Goal: Task Accomplishment & Management: Complete application form

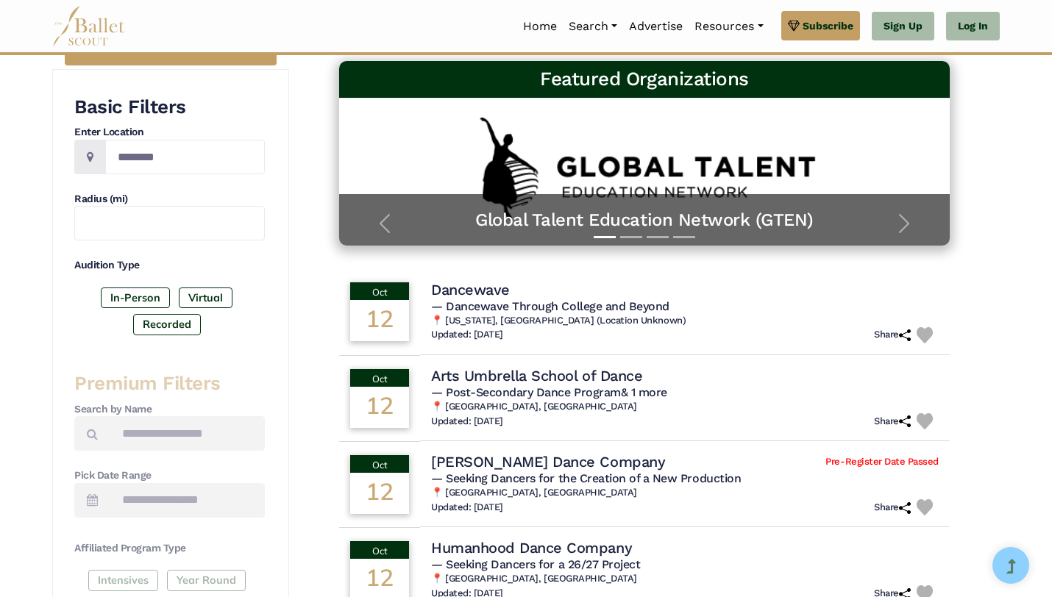
scroll to position [288, 0]
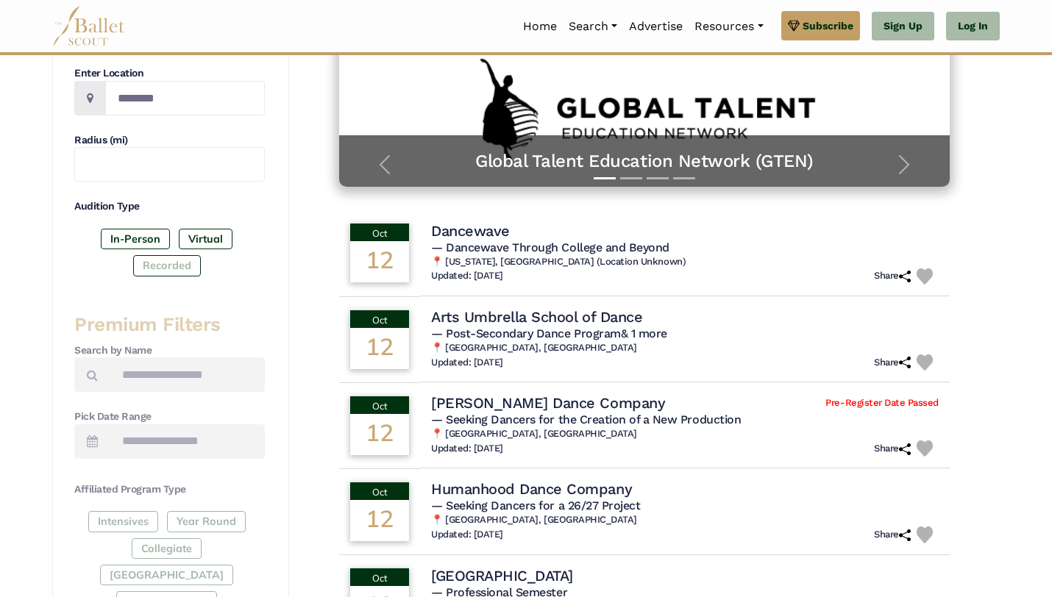
click at [172, 272] on label "Recorded" at bounding box center [167, 265] width 68 height 21
click at [196, 235] on label "Virtual" at bounding box center [206, 239] width 54 height 21
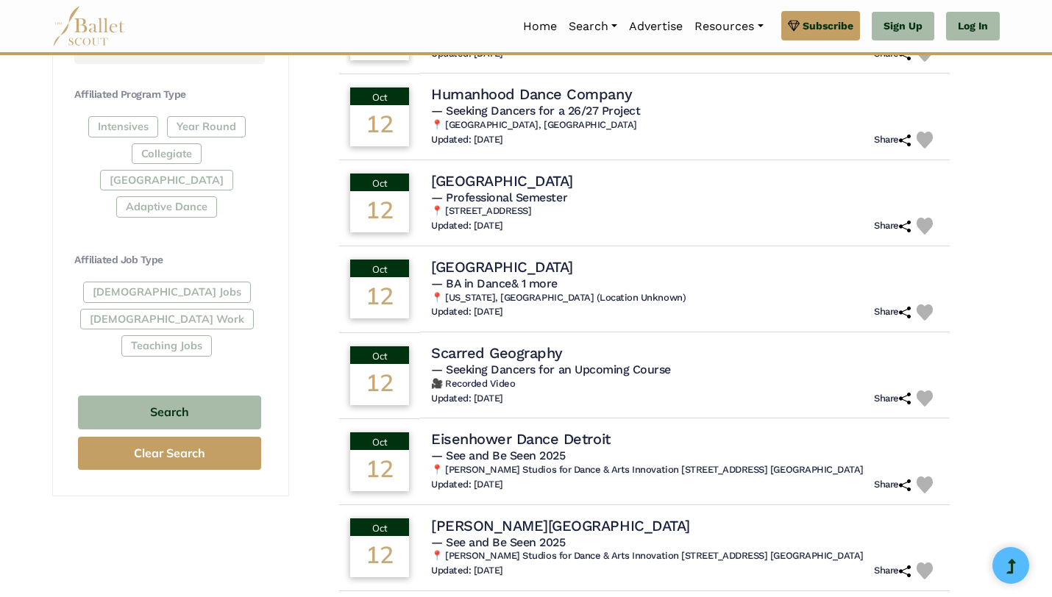
scroll to position [545, 0]
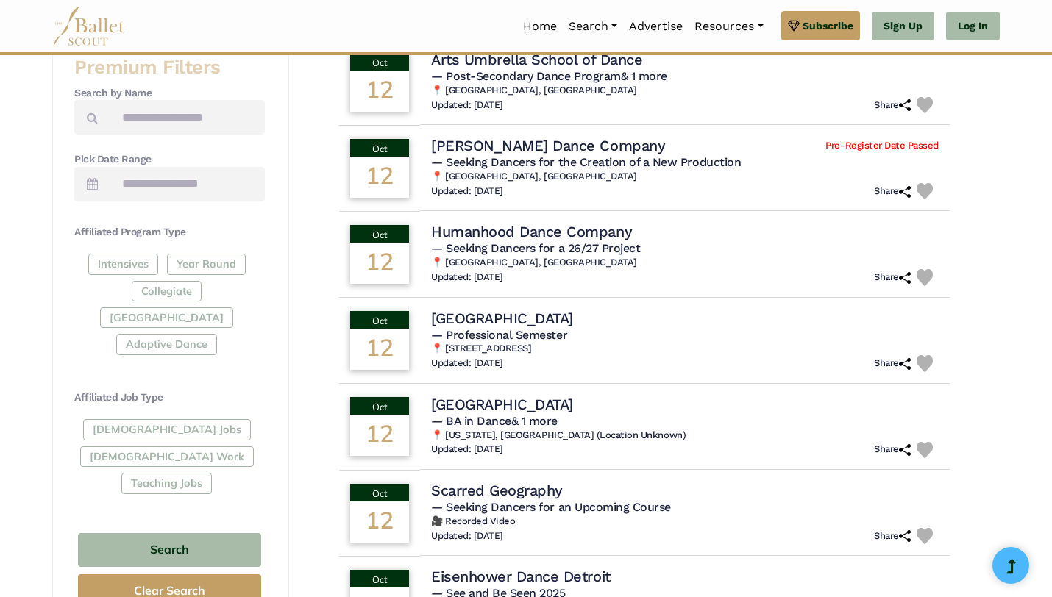
click at [230, 260] on div "Intensives Year Round Collegiate Post High School Adaptive Dance" at bounding box center [169, 307] width 191 height 107
click at [216, 260] on div "Intensives Year Round Collegiate Post High School Adaptive Dance" at bounding box center [169, 307] width 191 height 107
click at [205, 261] on div "Intensives Year Round Collegiate Post High School Adaptive Dance" at bounding box center [169, 307] width 191 height 107
click at [98, 285] on div "Intensives Year Round Collegiate Post High School Adaptive Dance" at bounding box center [169, 307] width 191 height 107
click at [210, 265] on div "Intensives Year Round Collegiate Post High School Adaptive Dance" at bounding box center [169, 307] width 191 height 107
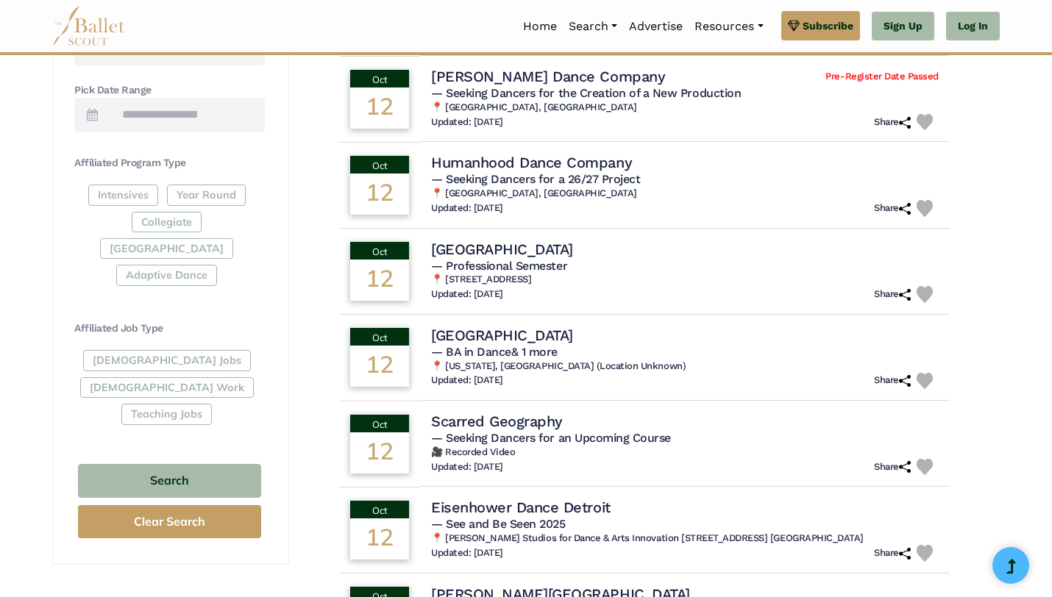
scroll to position [667, 0]
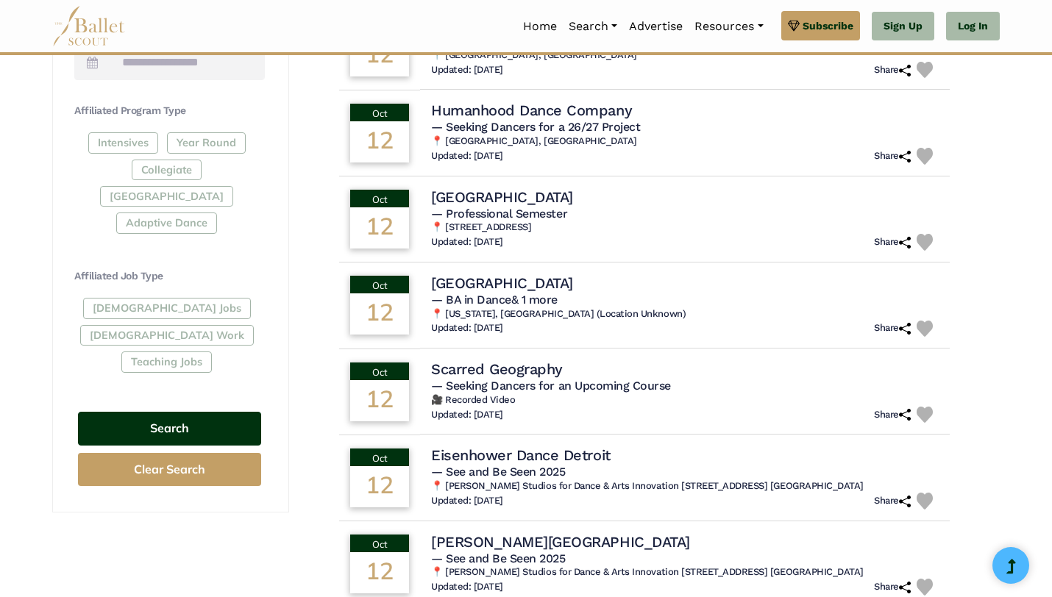
click at [185, 412] on button "Search" at bounding box center [169, 429] width 183 height 35
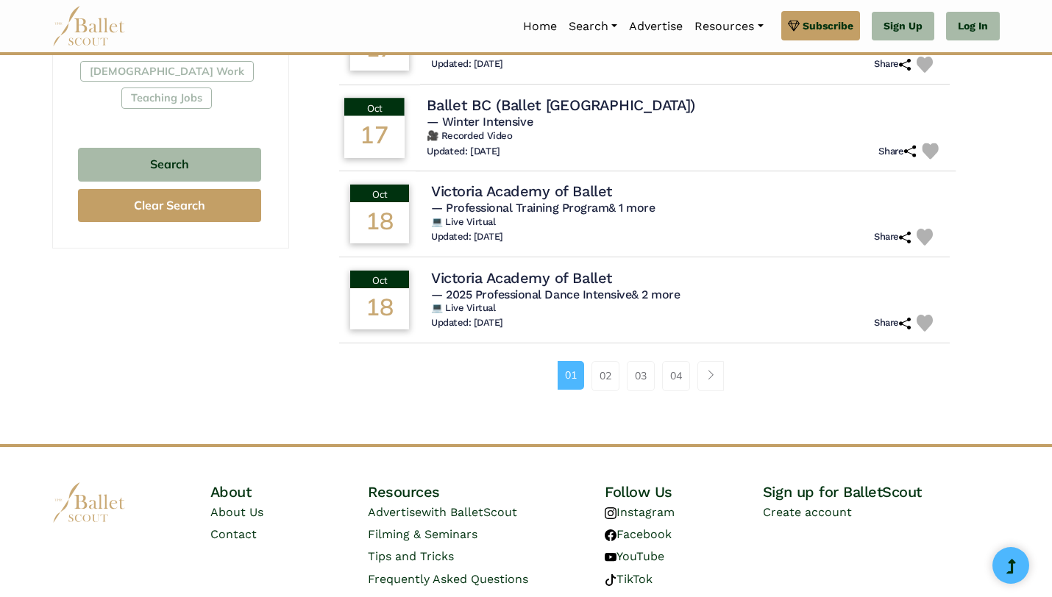
scroll to position [987, 0]
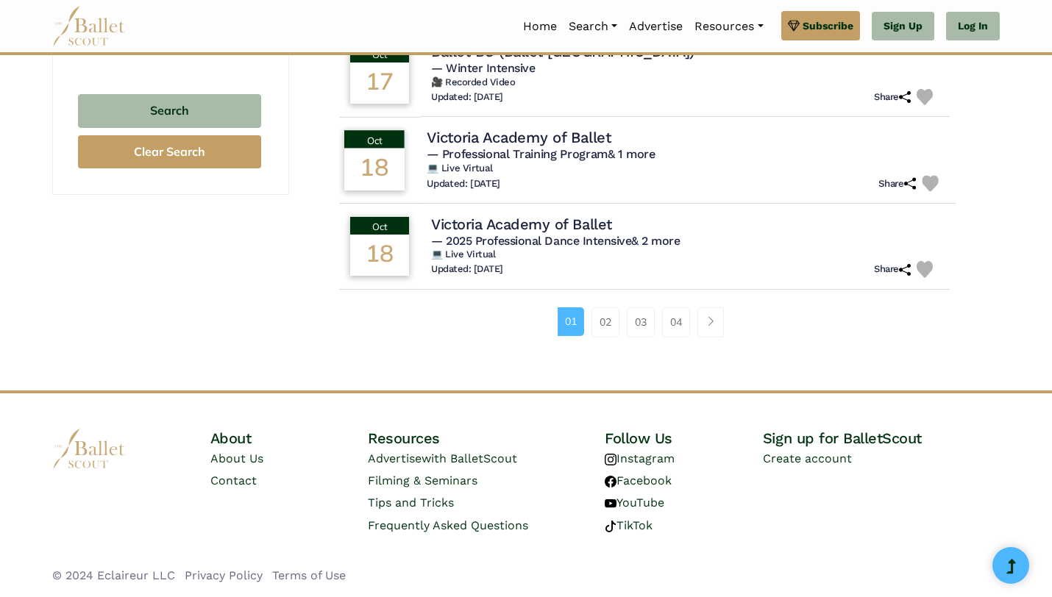
drag, startPoint x: 423, startPoint y: 133, endPoint x: 622, endPoint y: 136, distance: 199.4
click at [622, 136] on td "Victoria Academy of Ballet — Professional Training Program & 1 more 💻 Live Virt…" at bounding box center [686, 160] width 540 height 88
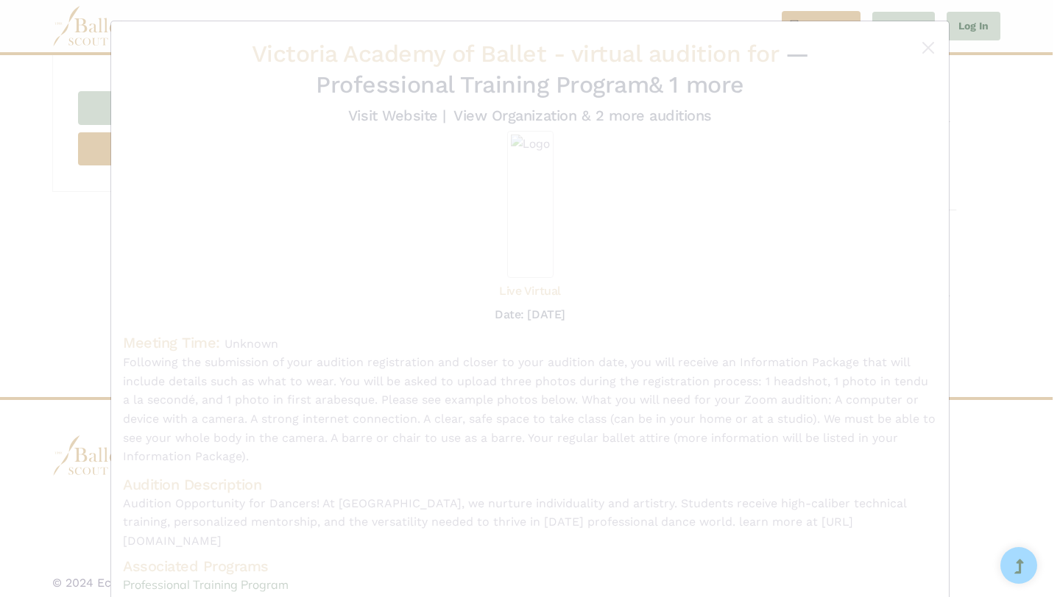
copy h4 "Victoria Academy of Ballet"
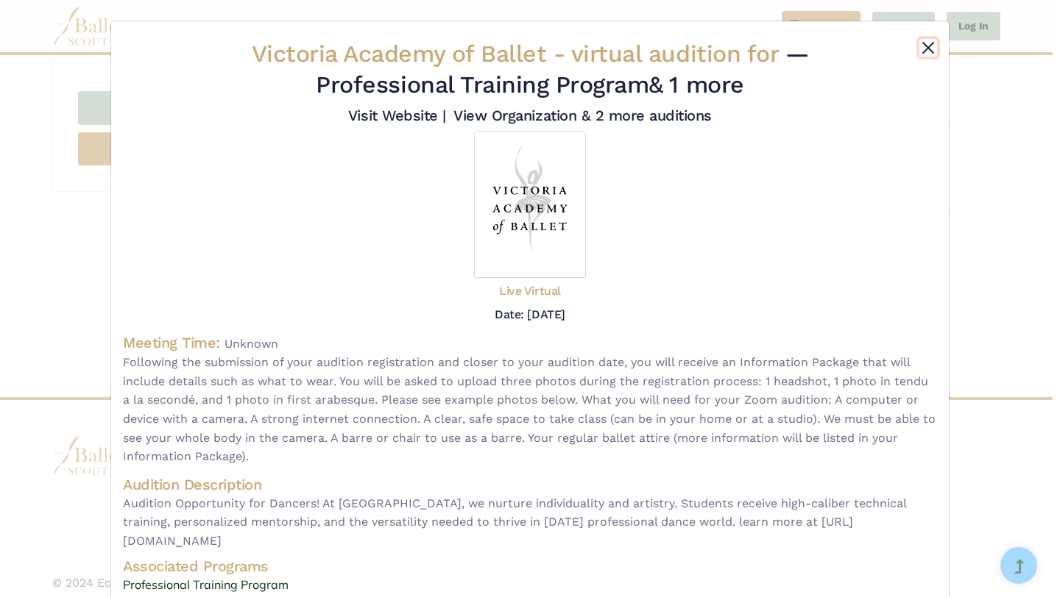
click at [922, 46] on button "Close" at bounding box center [928, 48] width 18 height 18
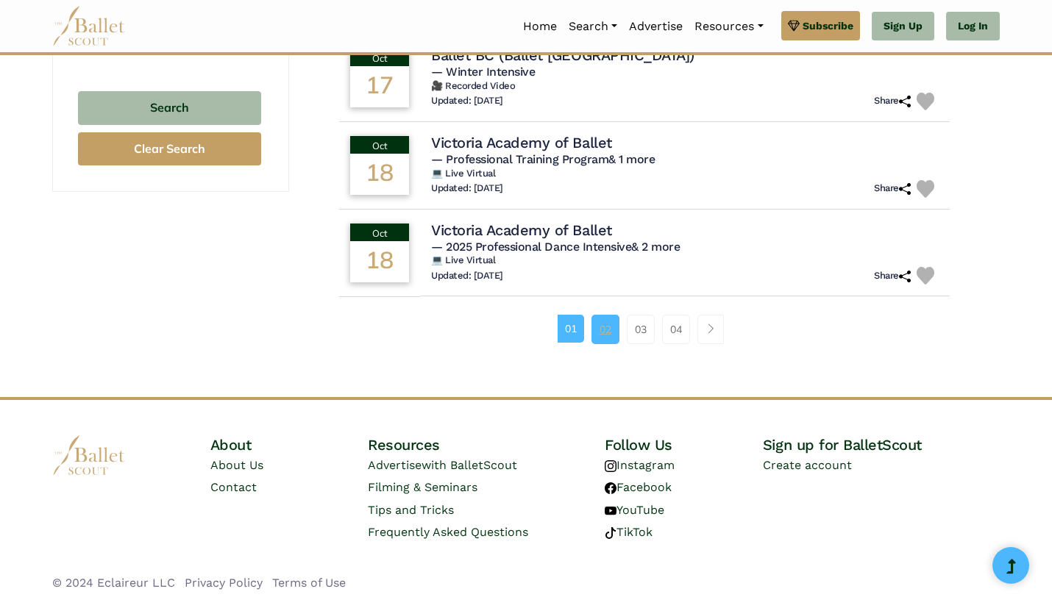
click at [603, 325] on link "02" at bounding box center [606, 329] width 28 height 29
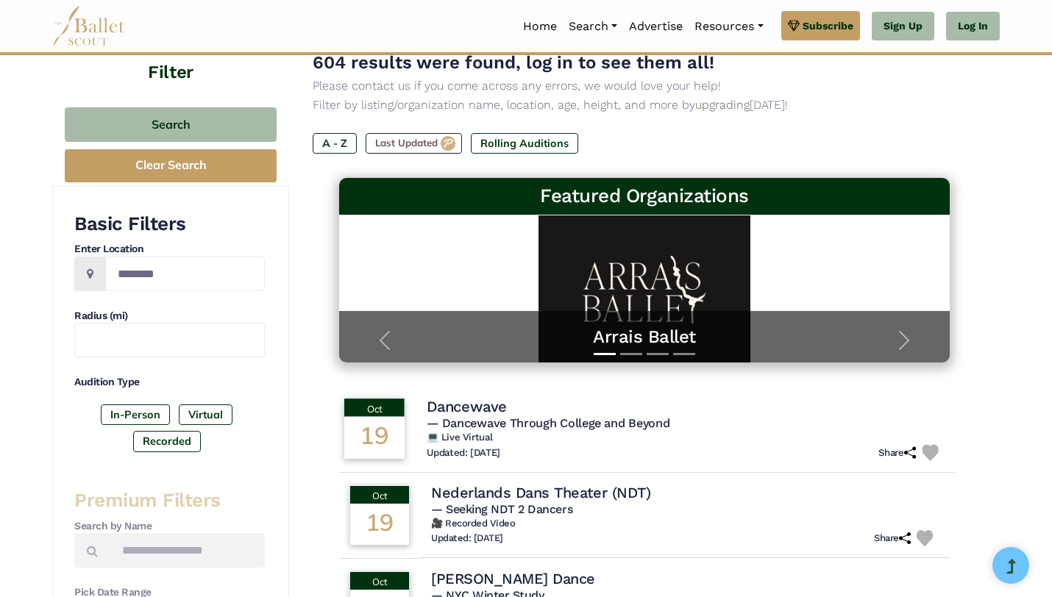
scroll to position [276, 0]
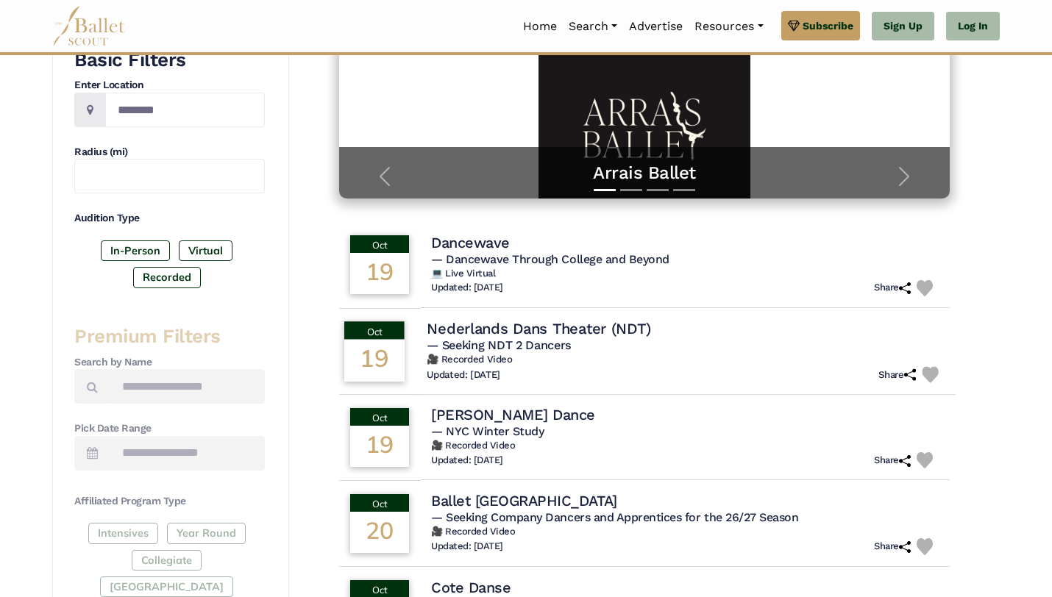
click at [698, 349] on h5 "— Seeking NDT 2 Dancers" at bounding box center [686, 345] width 518 height 15
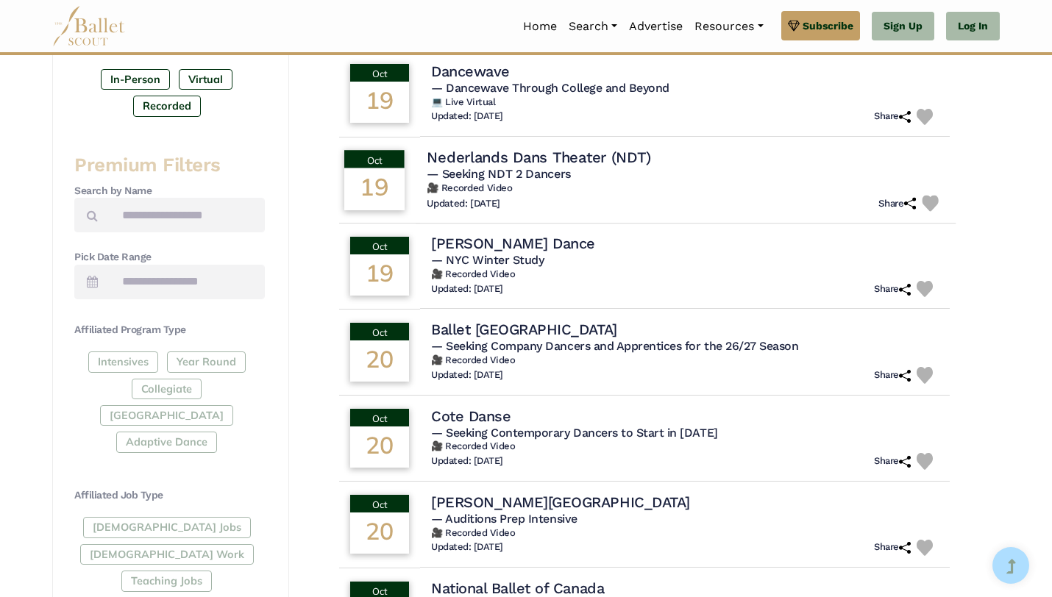
scroll to position [469, 0]
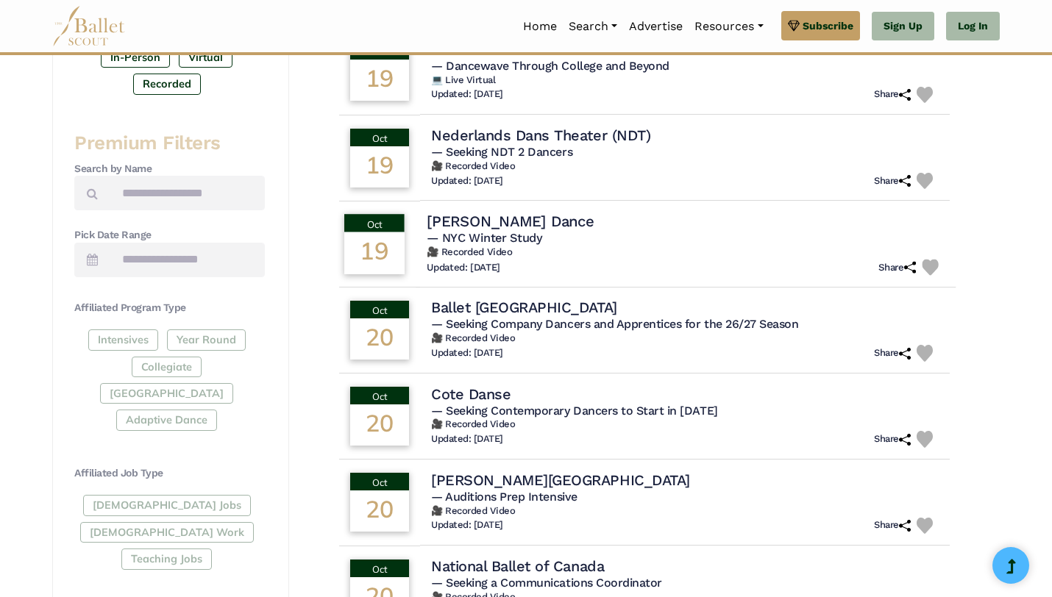
click at [471, 236] on span "— NYC Winter Study" at bounding box center [484, 238] width 115 height 14
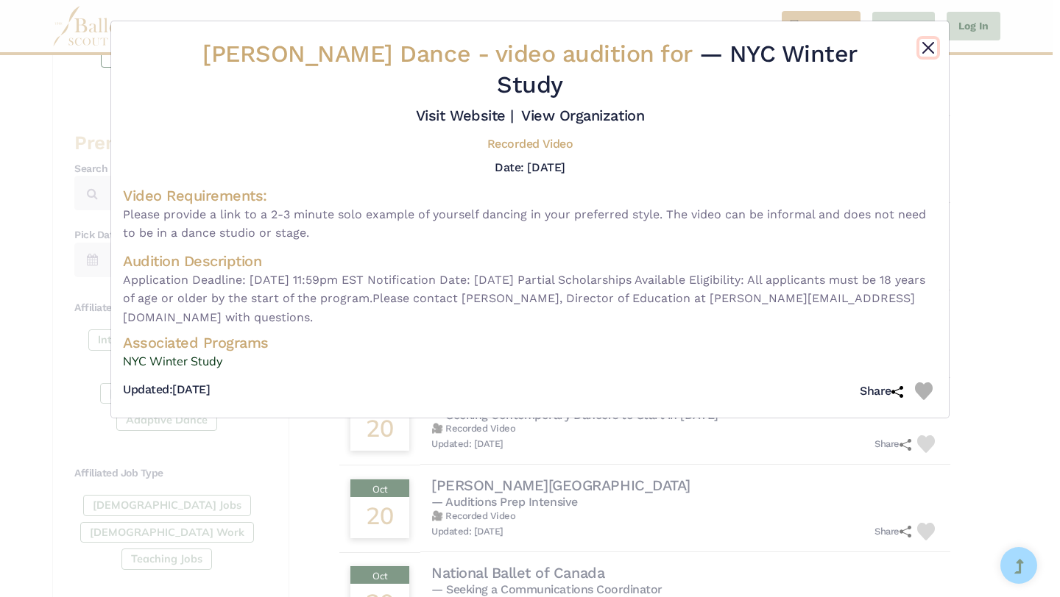
click at [931, 48] on button "Close" at bounding box center [928, 48] width 18 height 18
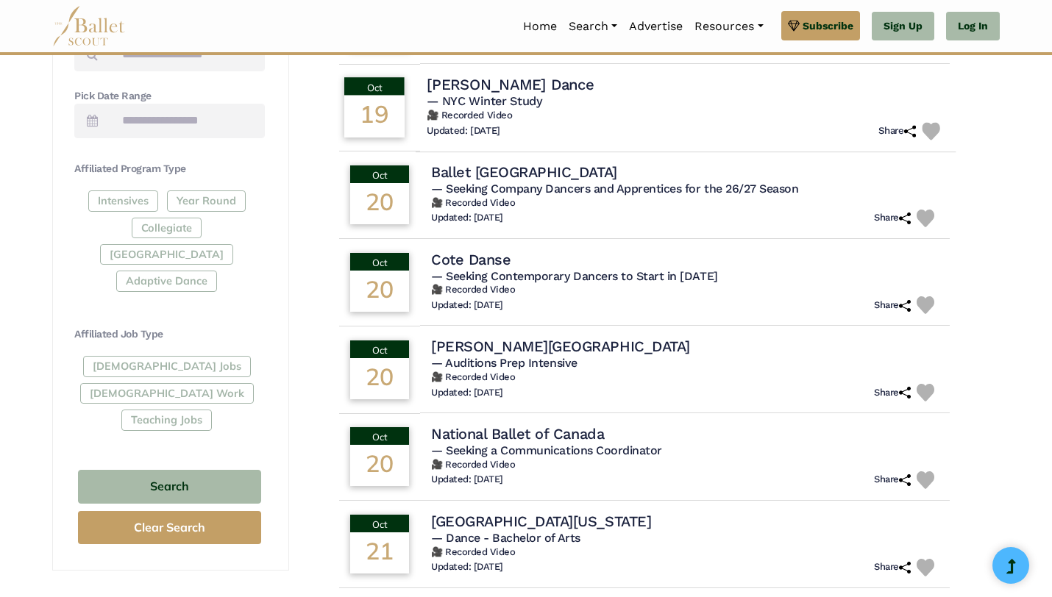
scroll to position [616, 0]
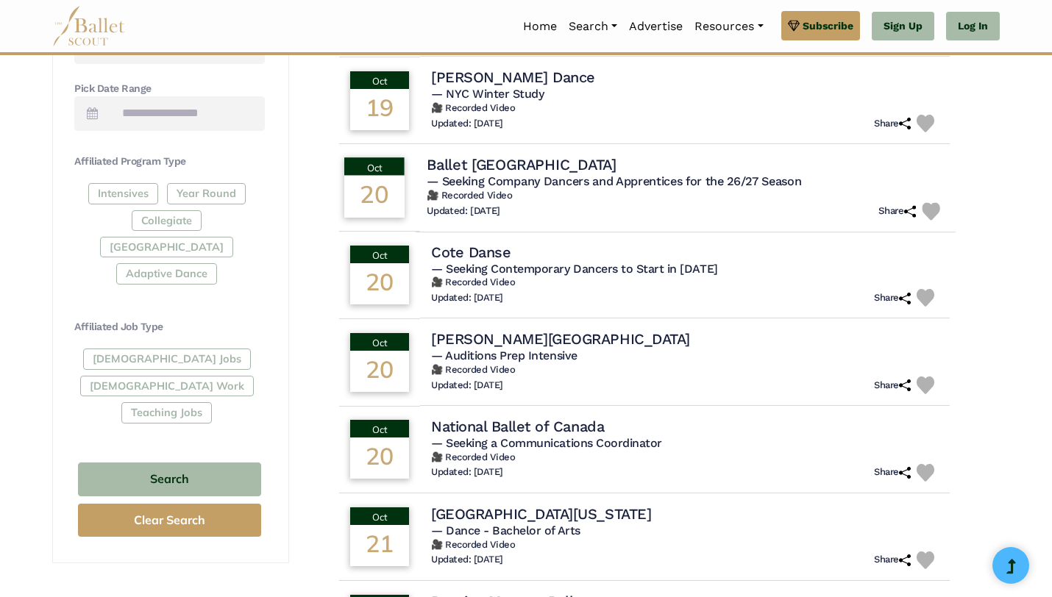
click at [505, 182] on span "— Seeking Company Dancers and Apprentices for the 26/27 Season" at bounding box center [614, 181] width 375 height 14
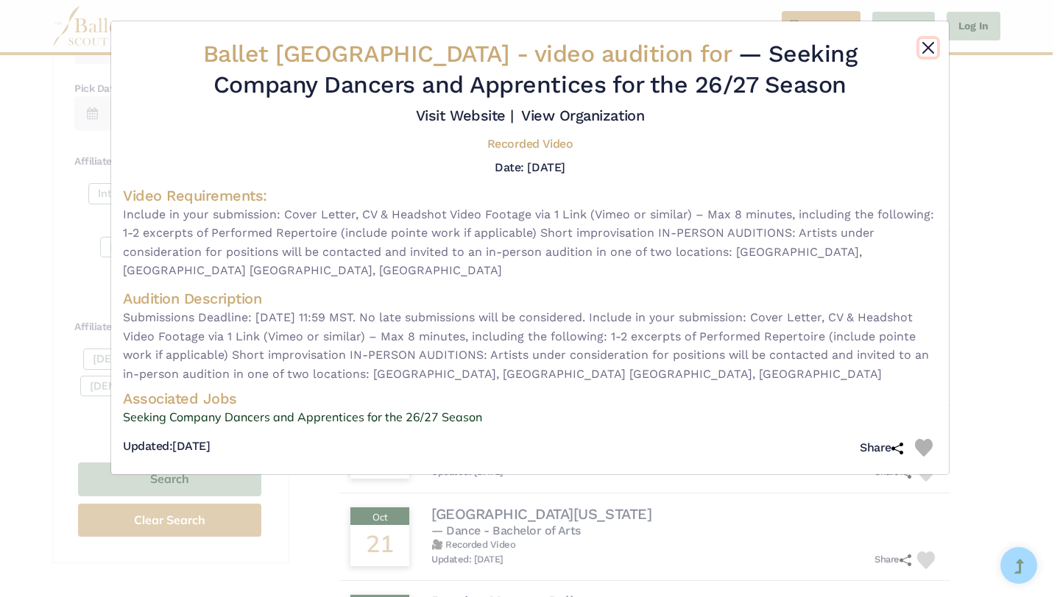
click at [929, 40] on button "Close" at bounding box center [928, 48] width 18 height 18
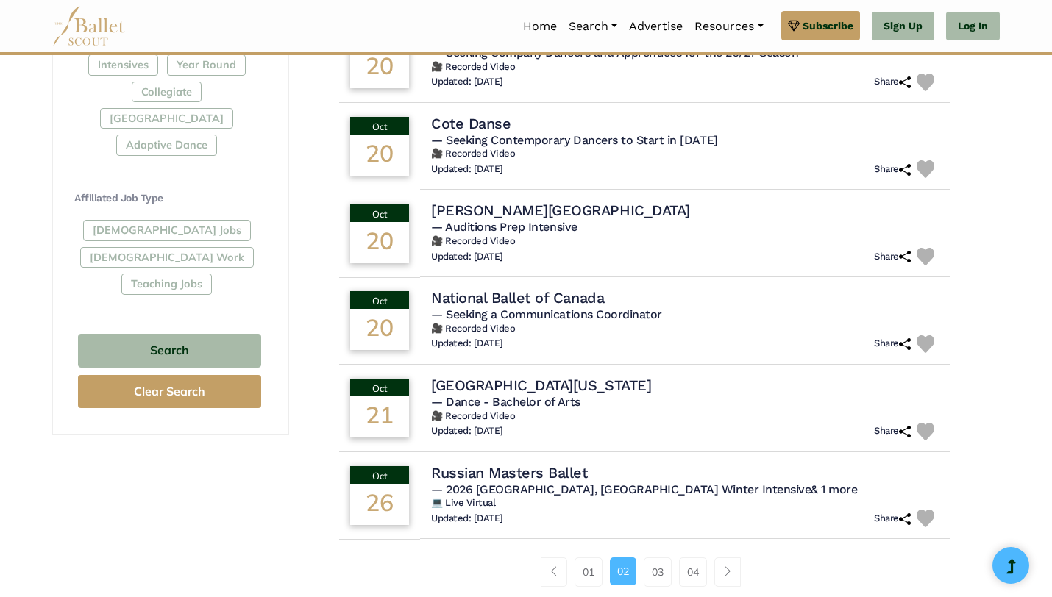
scroll to position [753, 0]
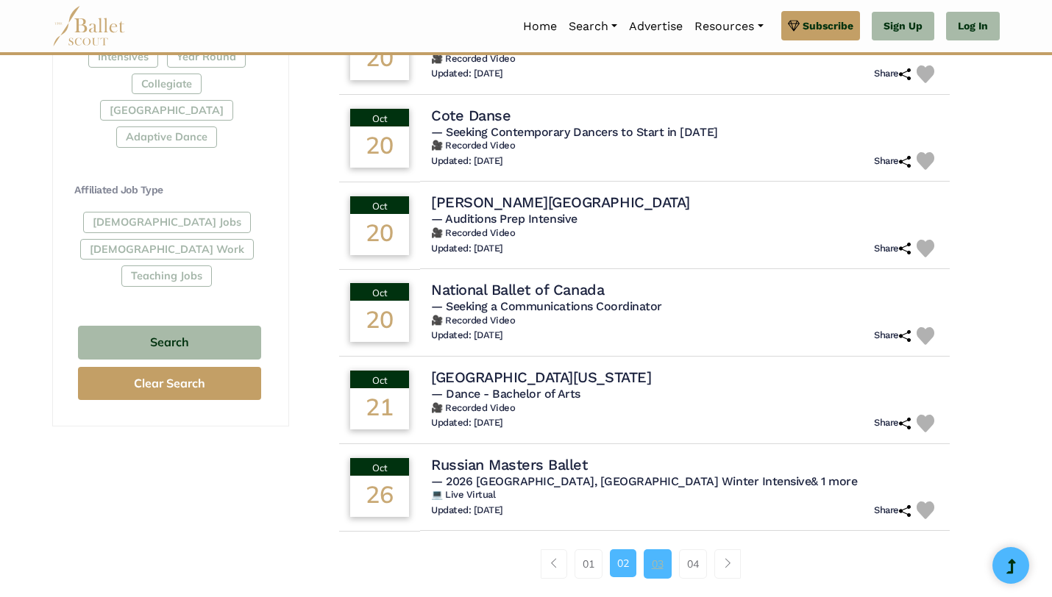
click at [659, 558] on link "03" at bounding box center [658, 564] width 28 height 29
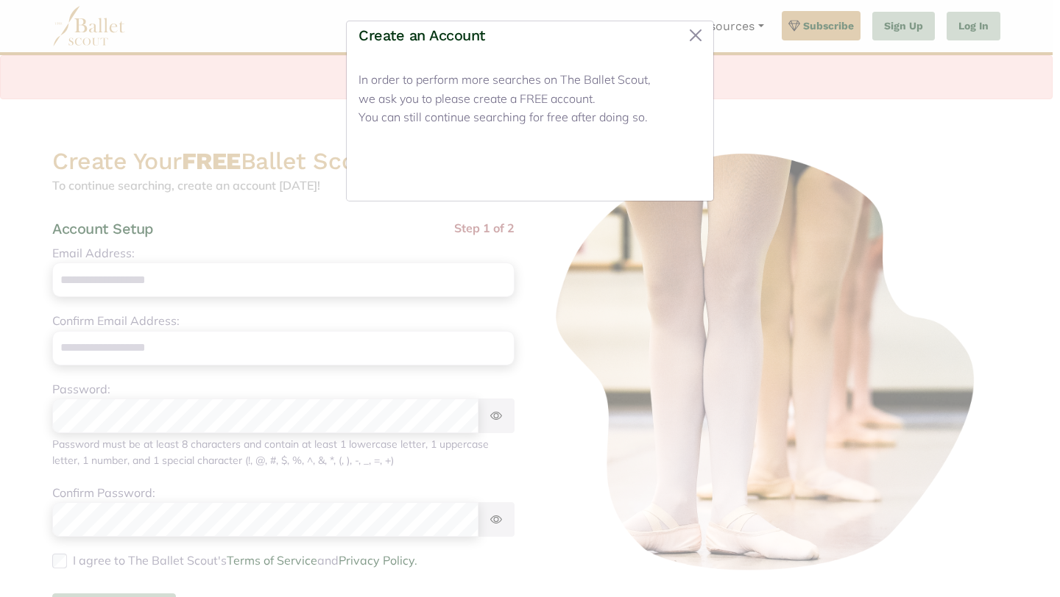
click at [672, 182] on button "Close" at bounding box center [673, 172] width 55 height 35
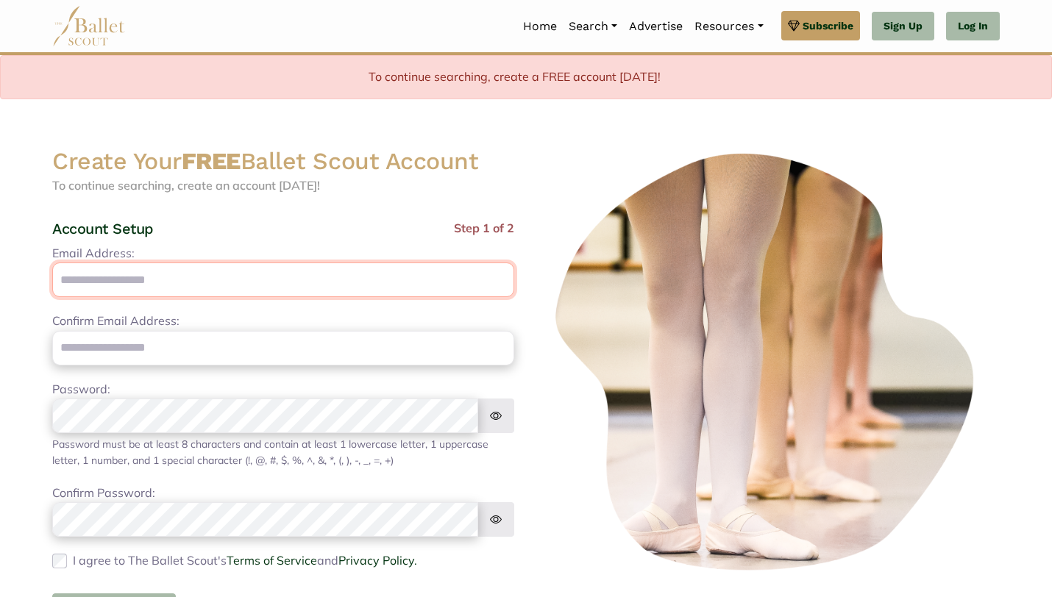
click at [227, 290] on input "Email Address:" at bounding box center [283, 280] width 462 height 35
type input "**********"
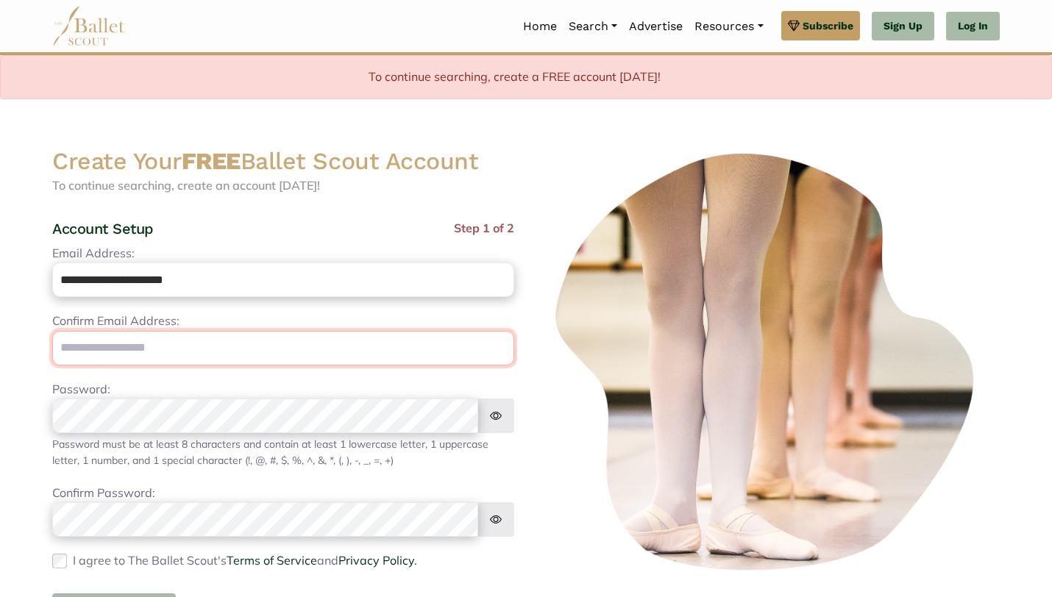
click at [252, 354] on input "email" at bounding box center [283, 348] width 462 height 35
type input "**********"
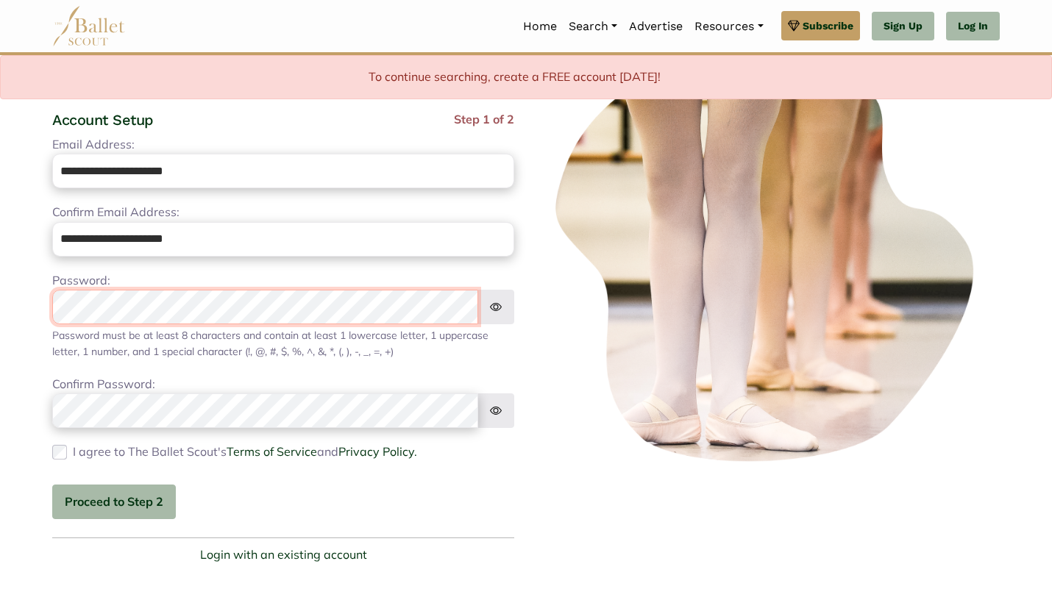
scroll to position [132, 0]
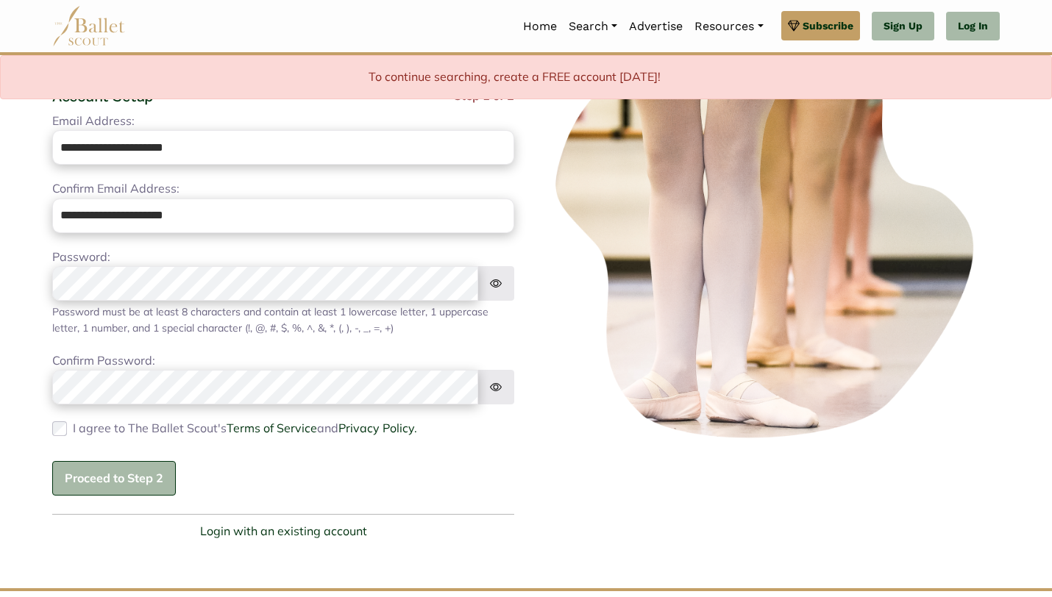
click at [91, 479] on button "Proceed to Step 2" at bounding box center [114, 478] width 124 height 35
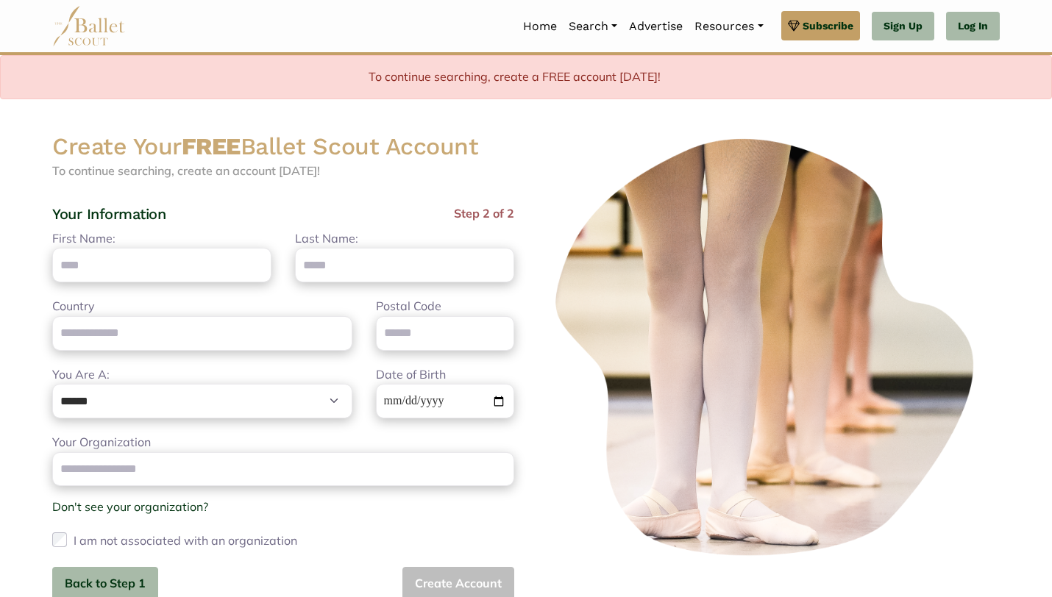
scroll to position [0, 0]
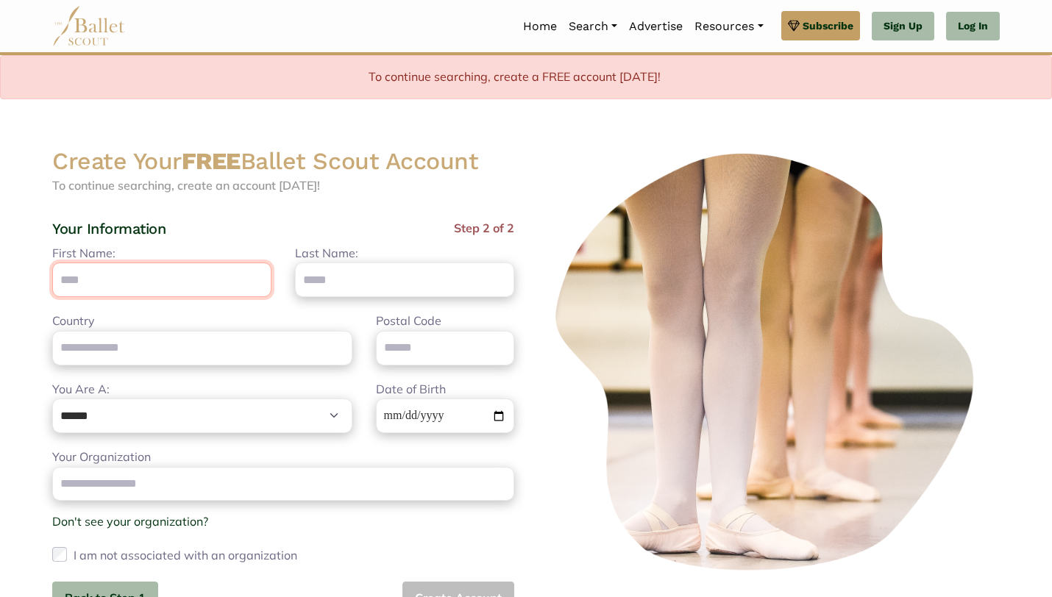
click at [171, 281] on input "First Name:" at bounding box center [161, 280] width 219 height 35
type input "*******"
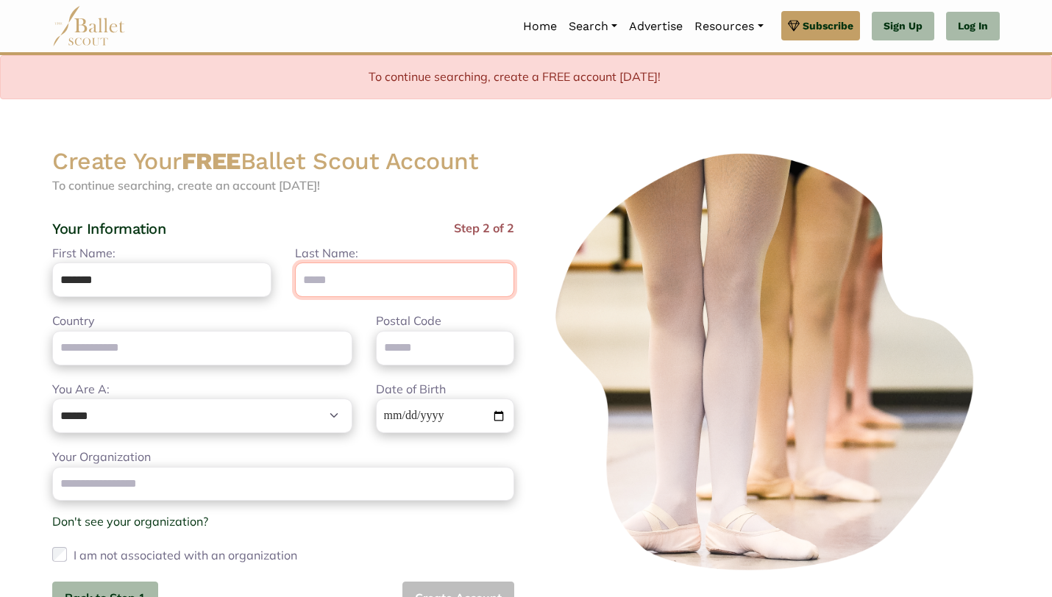
click at [347, 288] on input "Last Name:" at bounding box center [404, 280] width 219 height 35
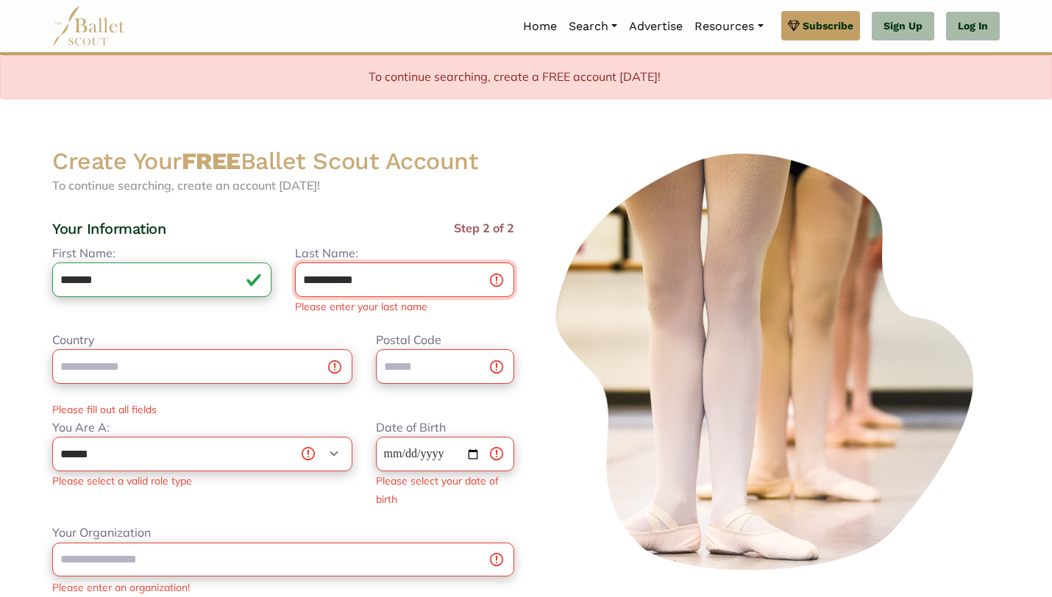
type input "**********"
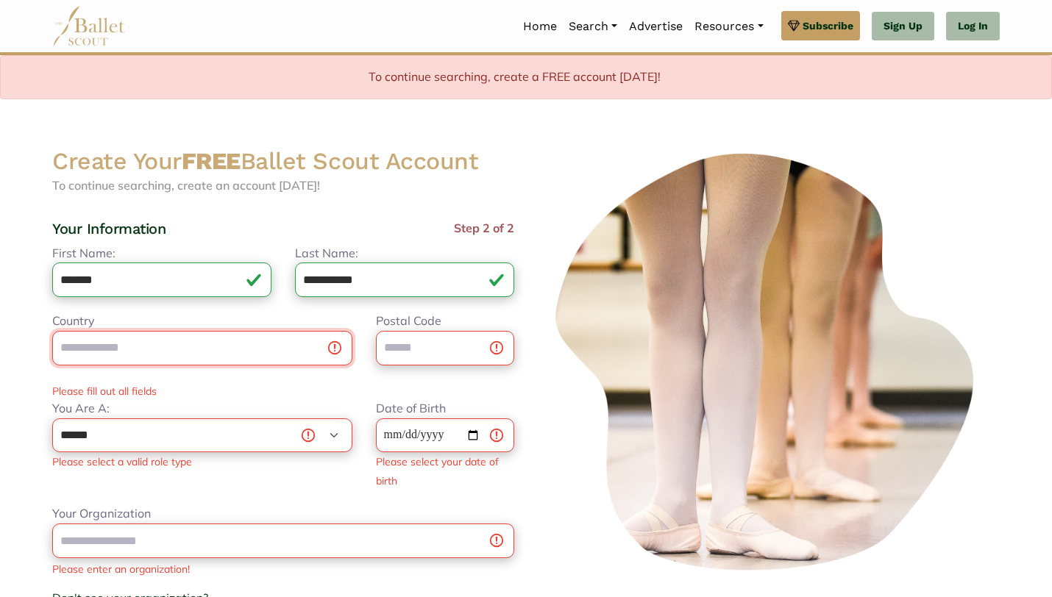
click at [227, 372] on div "Country Postal Code Please fill out all fields" at bounding box center [283, 356] width 486 height 88
type input "**********"
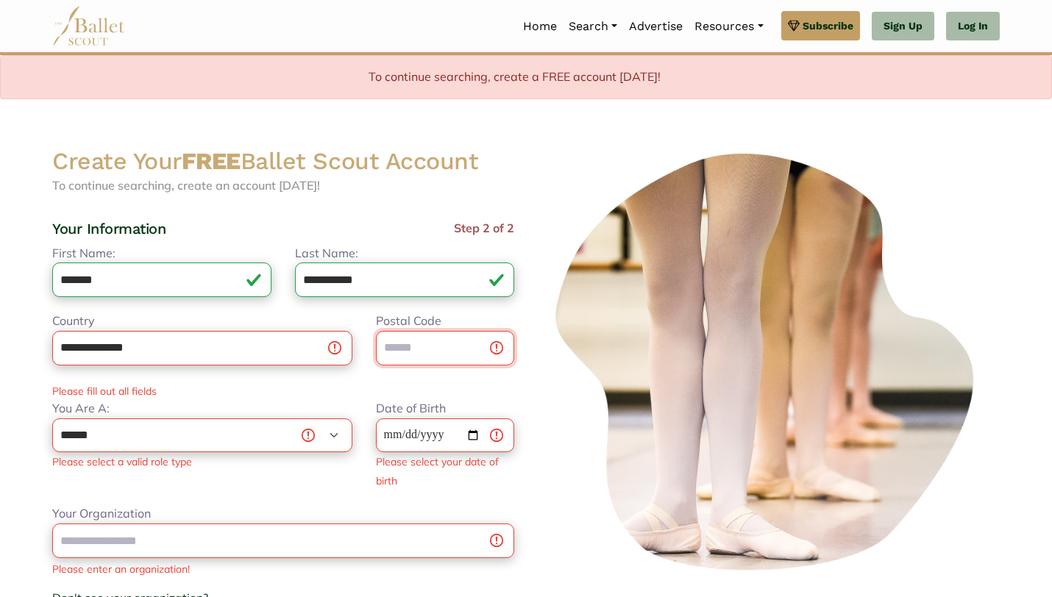
click at [408, 357] on input "Postal Code" at bounding box center [445, 348] width 138 height 35
type input "*****"
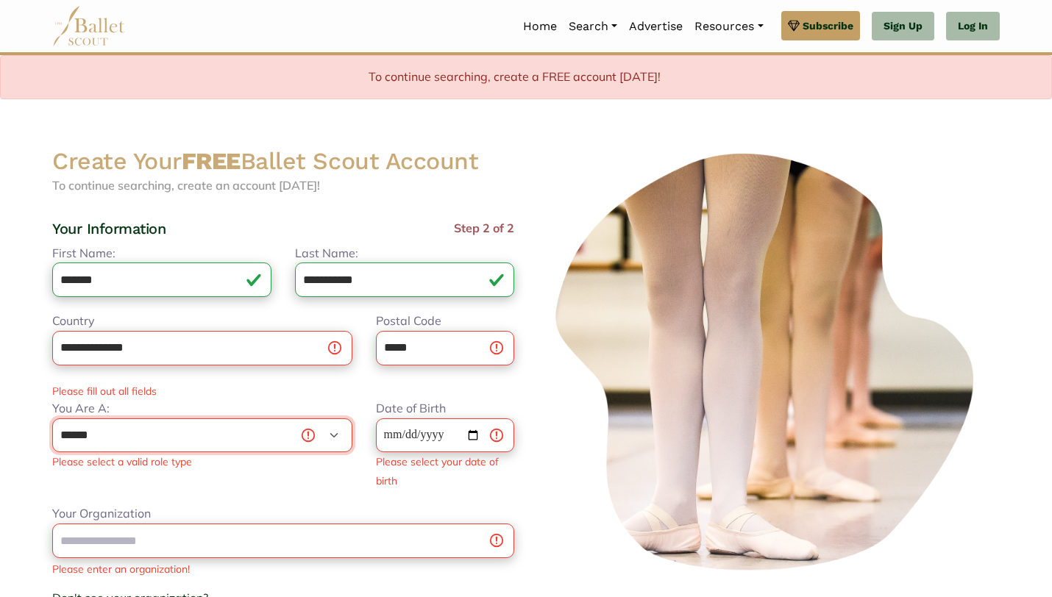
click at [228, 431] on select "**********" at bounding box center [202, 436] width 300 height 35
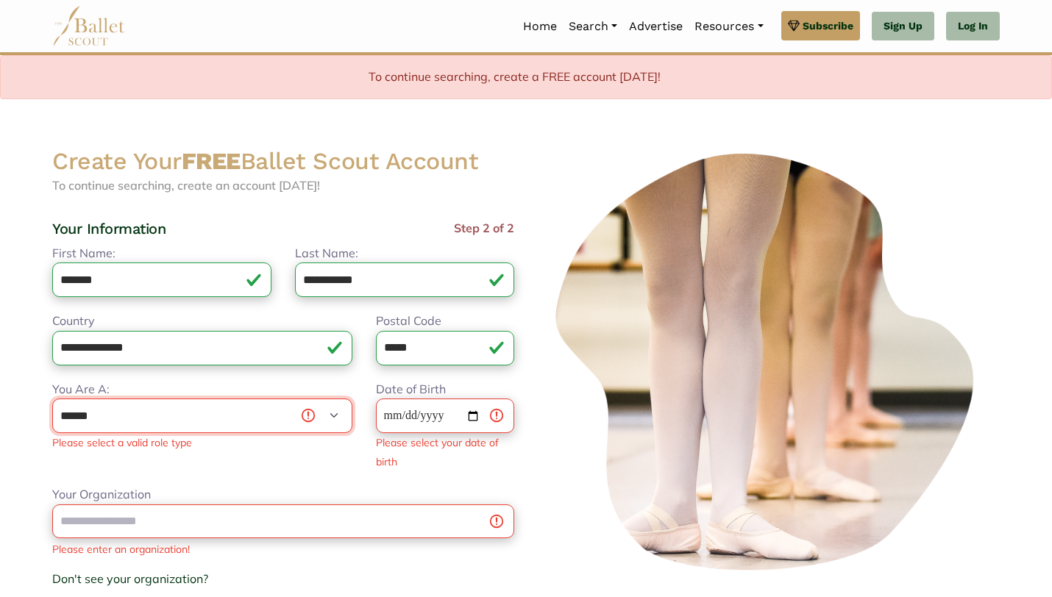
select select "*"
click at [430, 416] on input "Date of Birth" at bounding box center [445, 416] width 138 height 35
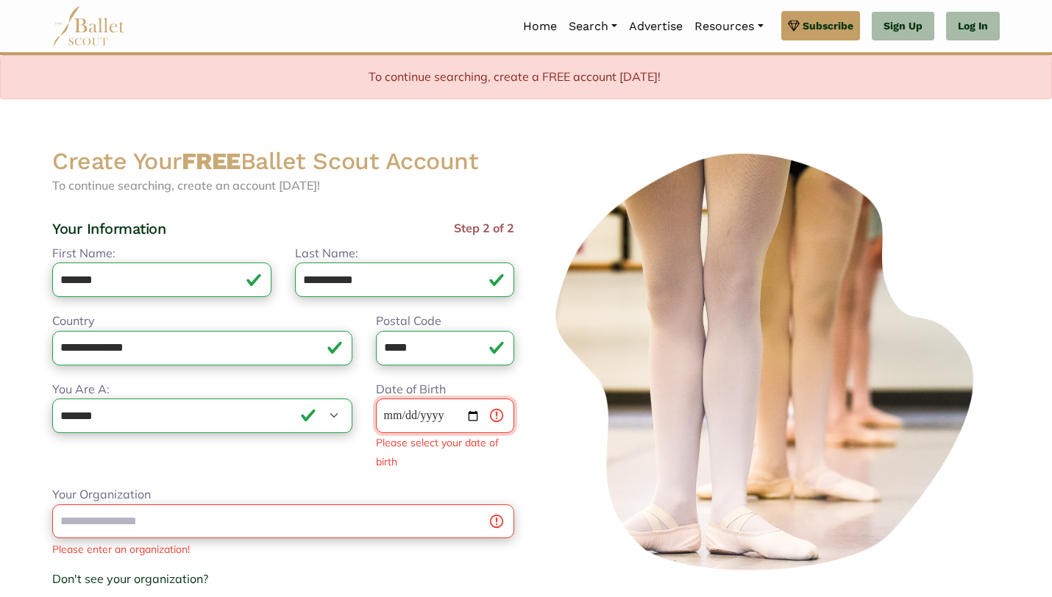
click at [382, 416] on input "Date of Birth" at bounding box center [445, 416] width 138 height 35
click at [393, 416] on input "Date of Birth" at bounding box center [445, 416] width 138 height 35
type input "**********"
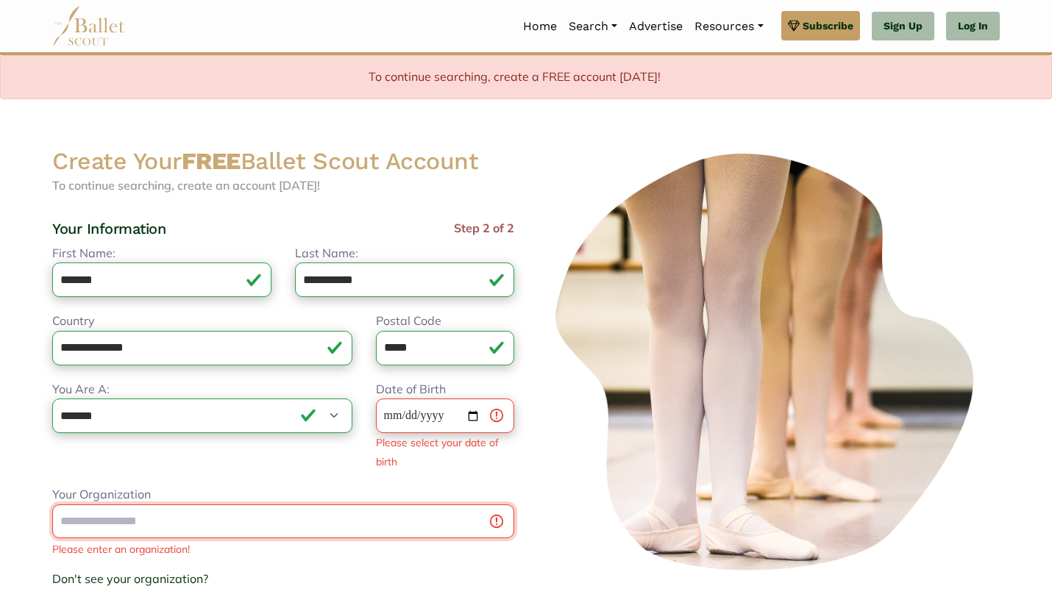
click at [296, 523] on div "Your Organization Please enter an organization! Don't see your organization? × …" at bounding box center [283, 555] width 462 height 138
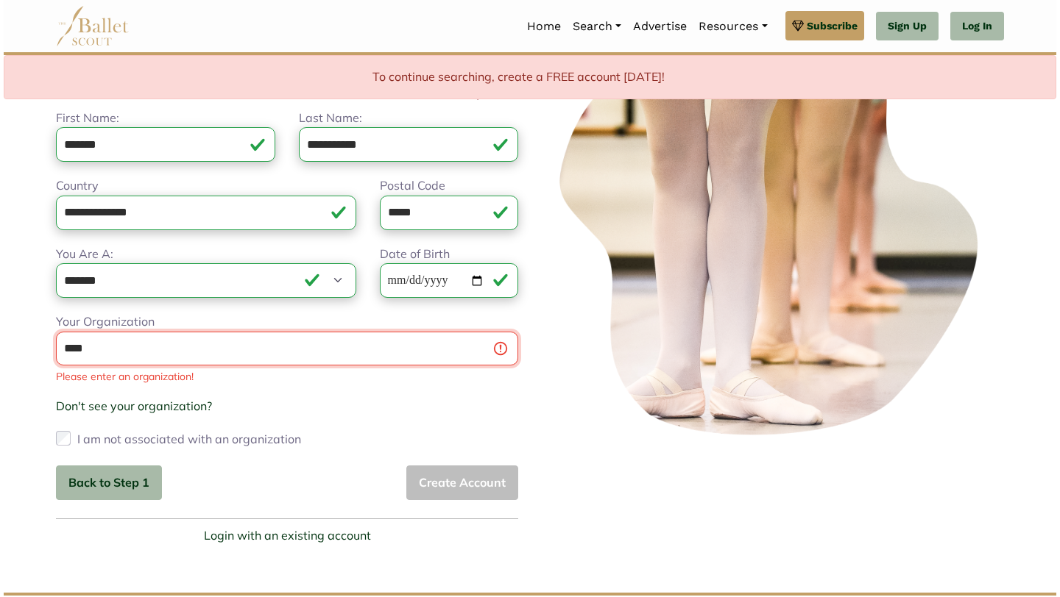
scroll to position [148, 0]
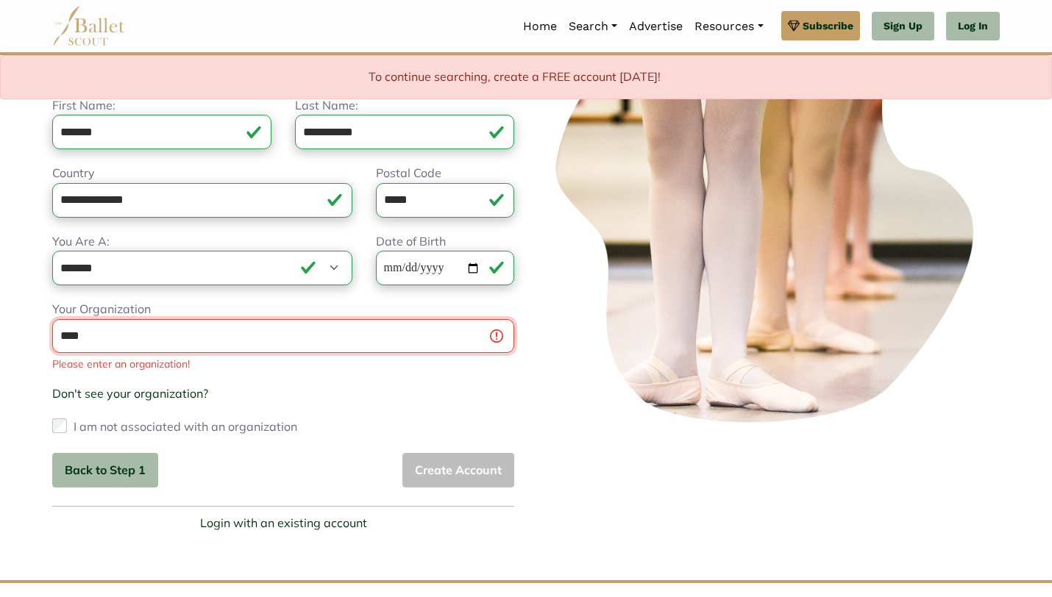
type input "****"
click at [352, 525] on link "Login with an existing account" at bounding box center [283, 523] width 167 height 19
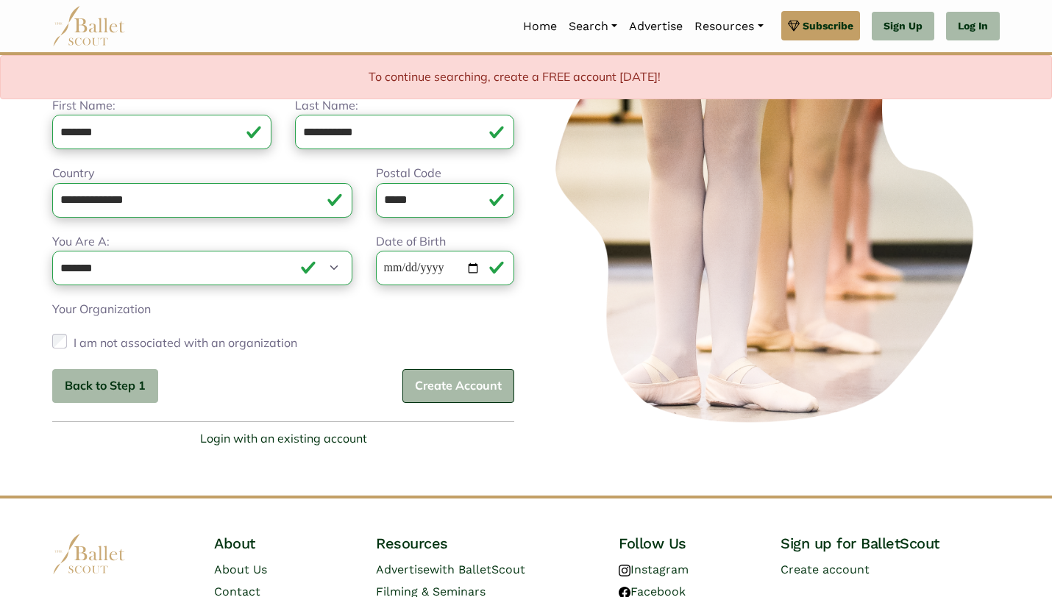
click at [466, 388] on button "Create Account" at bounding box center [458, 386] width 112 height 35
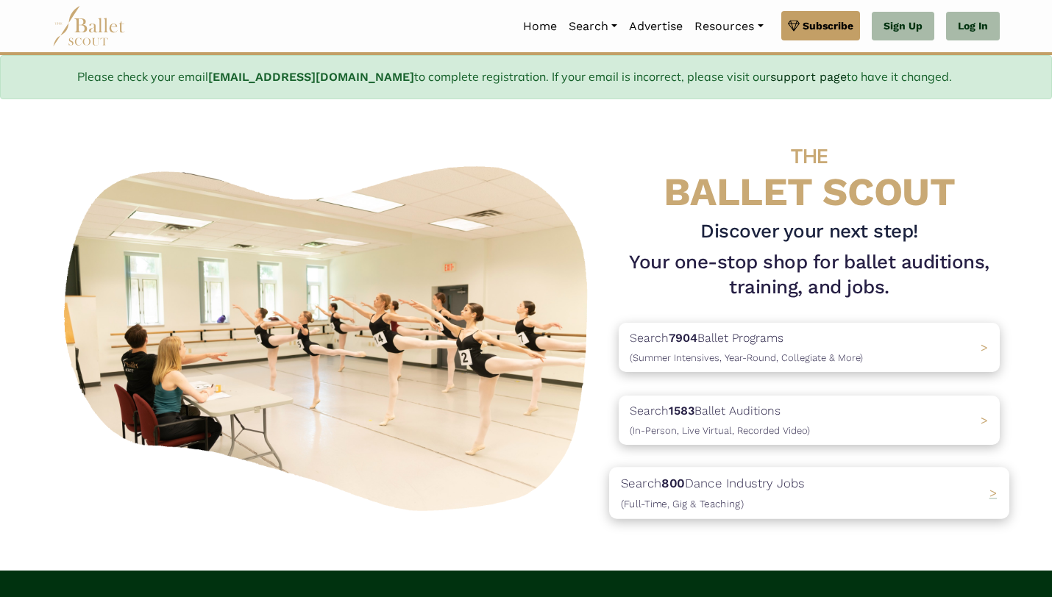
click at [769, 494] on p "Search 800 Dance Industry Jobs ([DEMOGRAPHIC_DATA], [DEMOGRAPHIC_DATA] & Teachi…" at bounding box center [713, 494] width 184 height 40
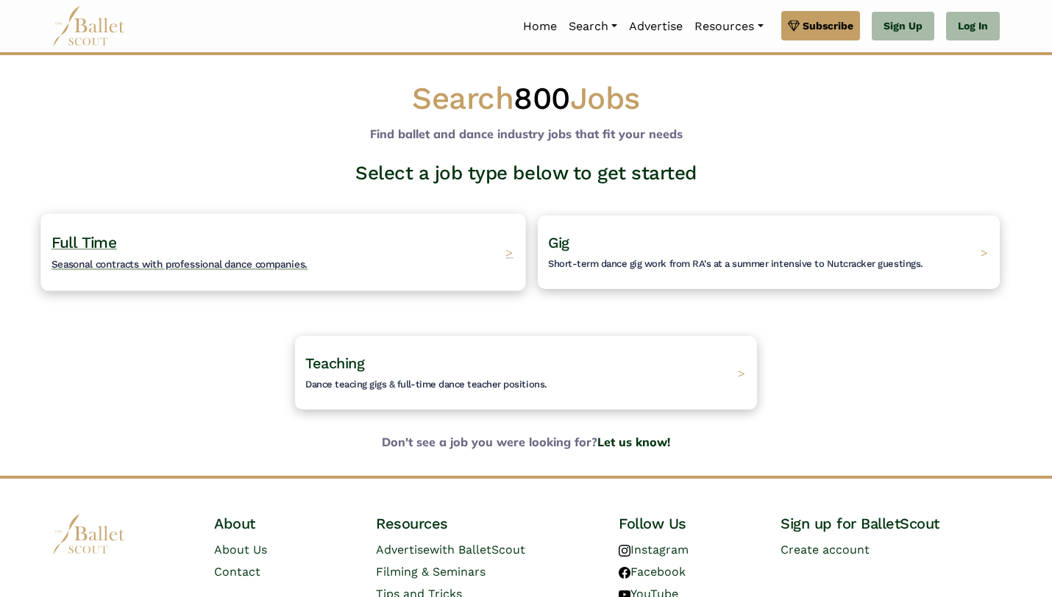
click at [351, 235] on div "Full Time Seasonal contracts with professional dance companies. >" at bounding box center [282, 251] width 485 height 77
click at [912, 37] on link "Sign Up" at bounding box center [903, 26] width 63 height 29
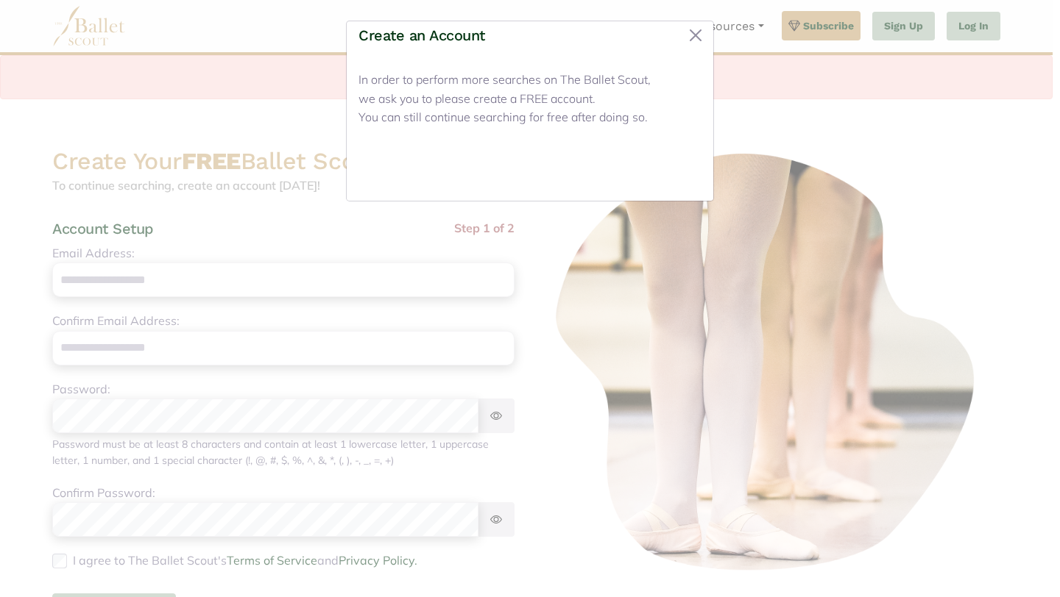
click at [684, 168] on button "Close" at bounding box center [673, 172] width 55 height 35
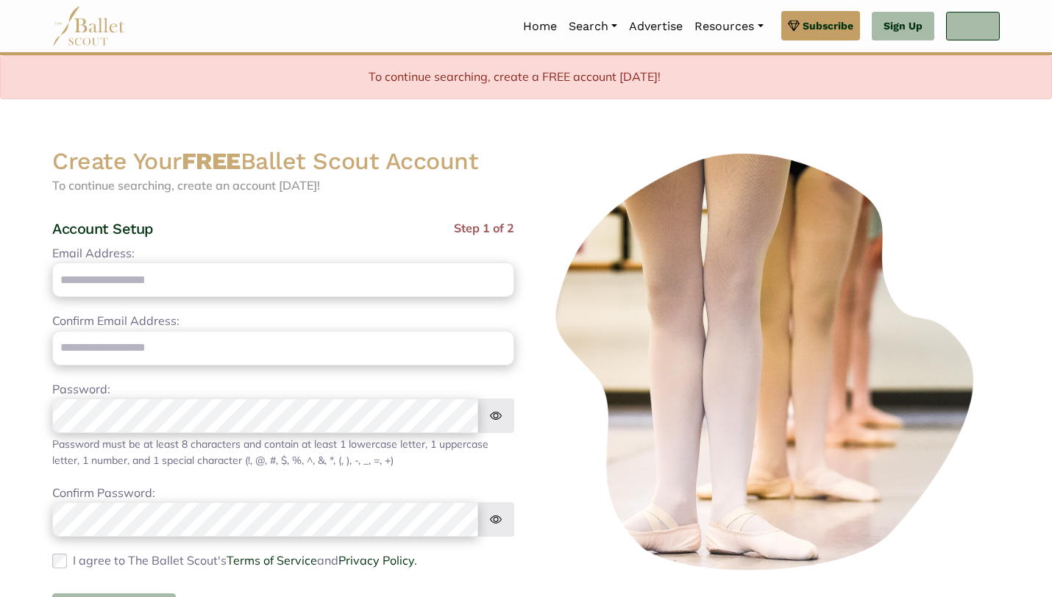
click at [981, 36] on link "Log In" at bounding box center [973, 26] width 54 height 29
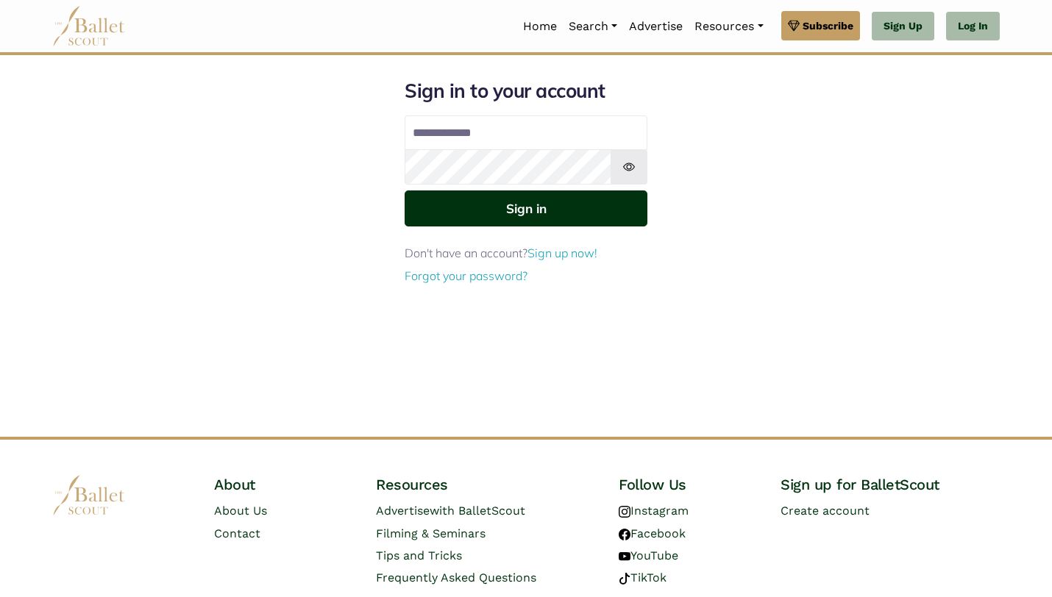
type input "**********"
click at [547, 224] on button "Sign in" at bounding box center [526, 209] width 243 height 36
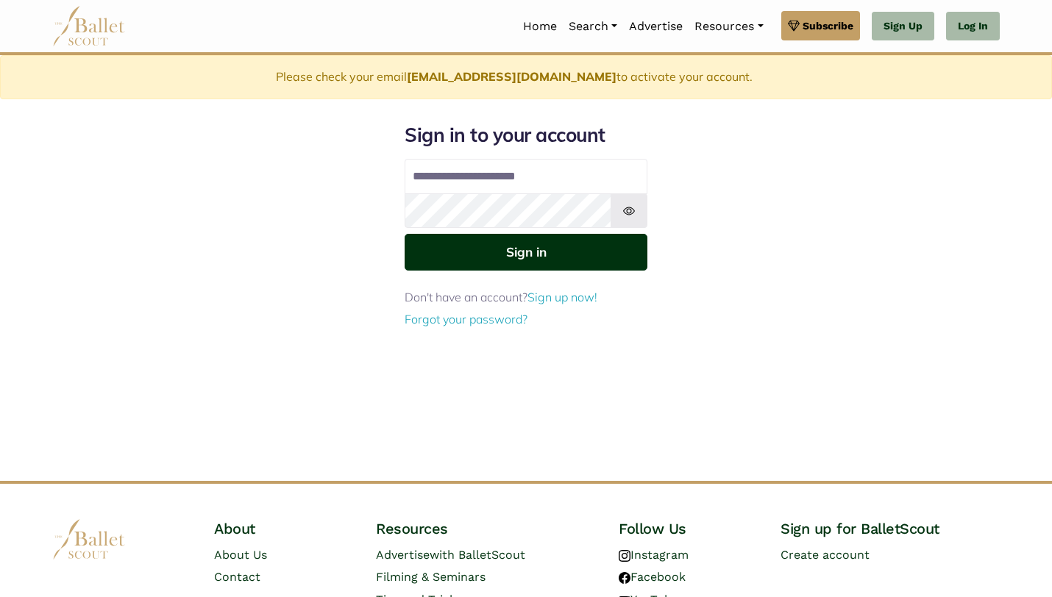
click at [521, 242] on button "Sign in" at bounding box center [526, 252] width 243 height 36
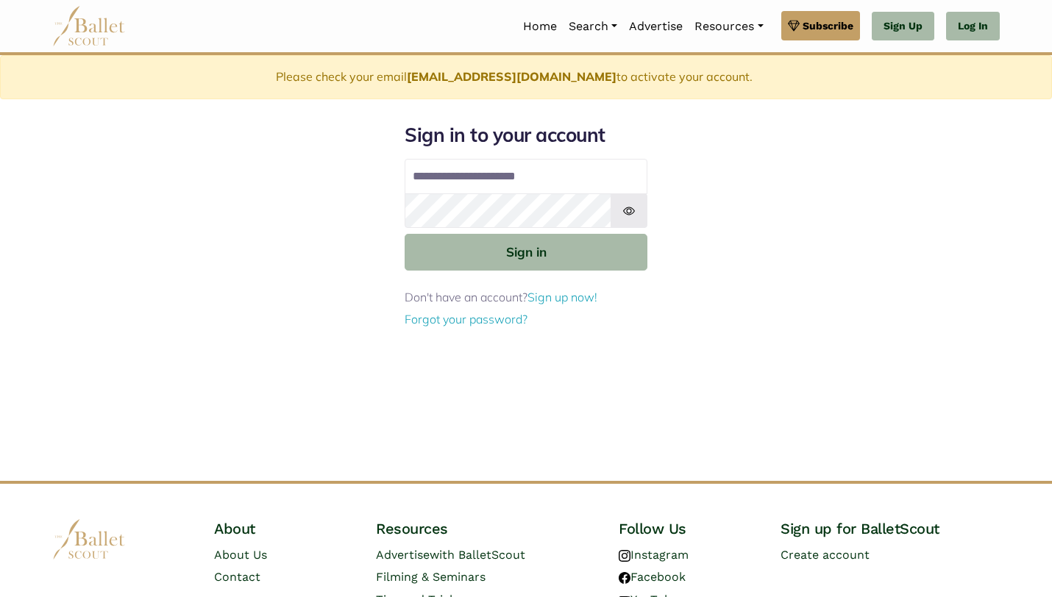
click at [636, 219] on img at bounding box center [629, 211] width 37 height 35
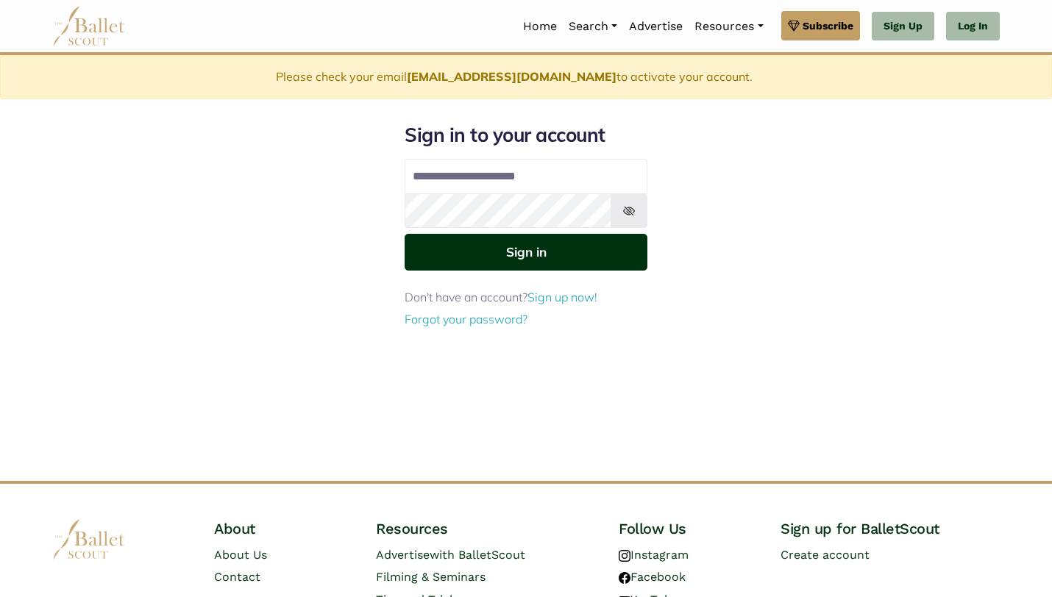
click at [558, 245] on button "Sign in" at bounding box center [526, 252] width 243 height 36
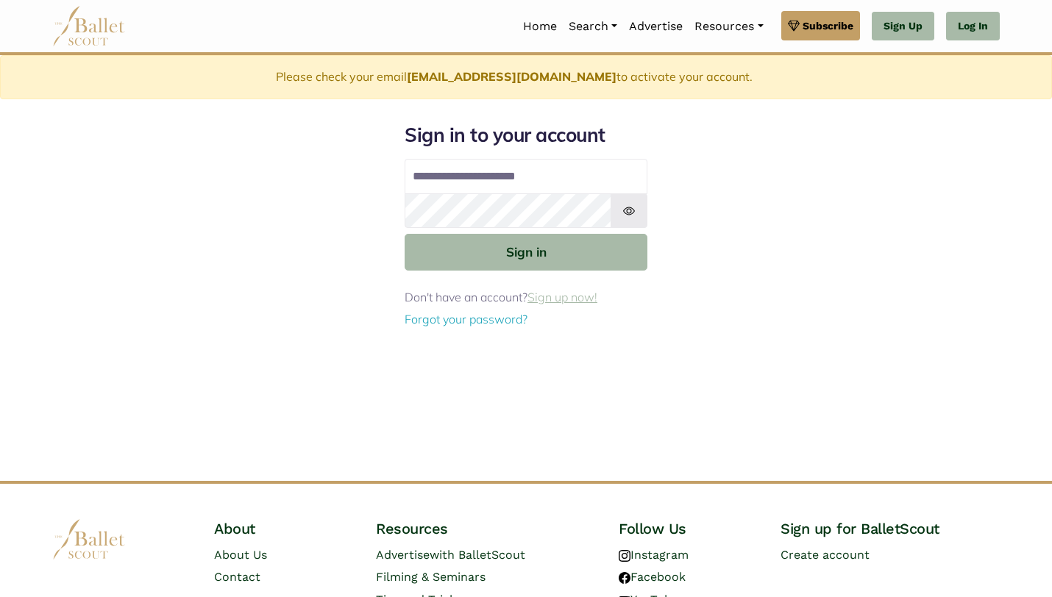
click at [583, 302] on link "Sign up now!" at bounding box center [563, 297] width 70 height 15
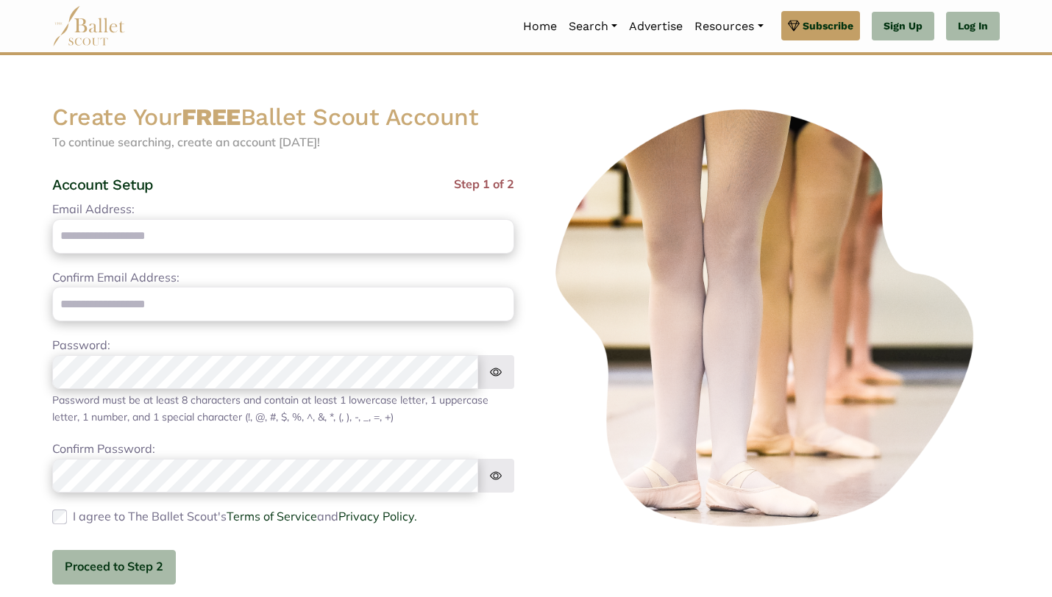
scroll to position [292, 0]
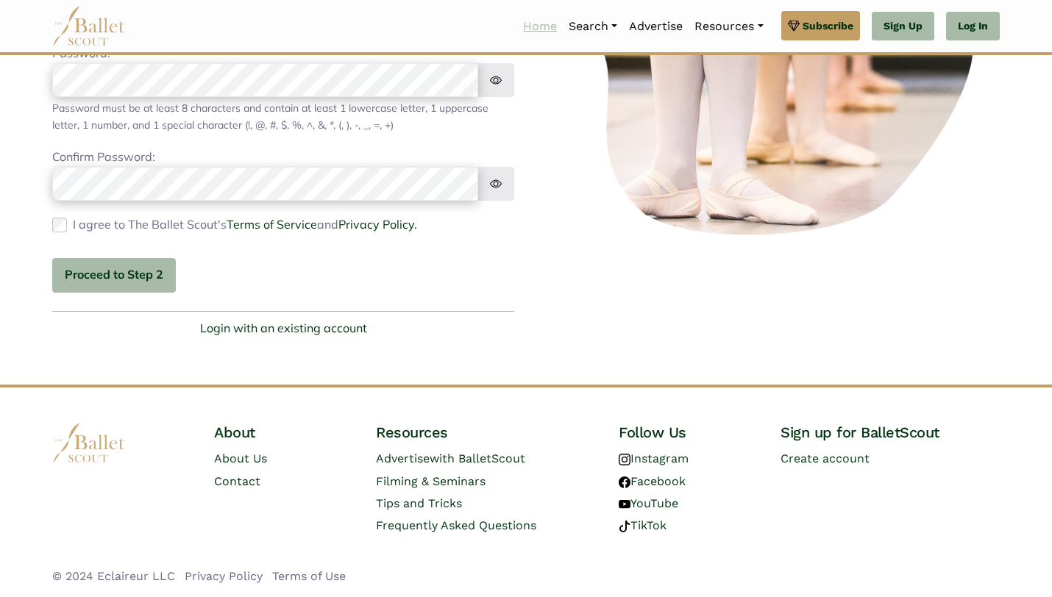
click at [551, 28] on link "Home" at bounding box center [540, 26] width 46 height 31
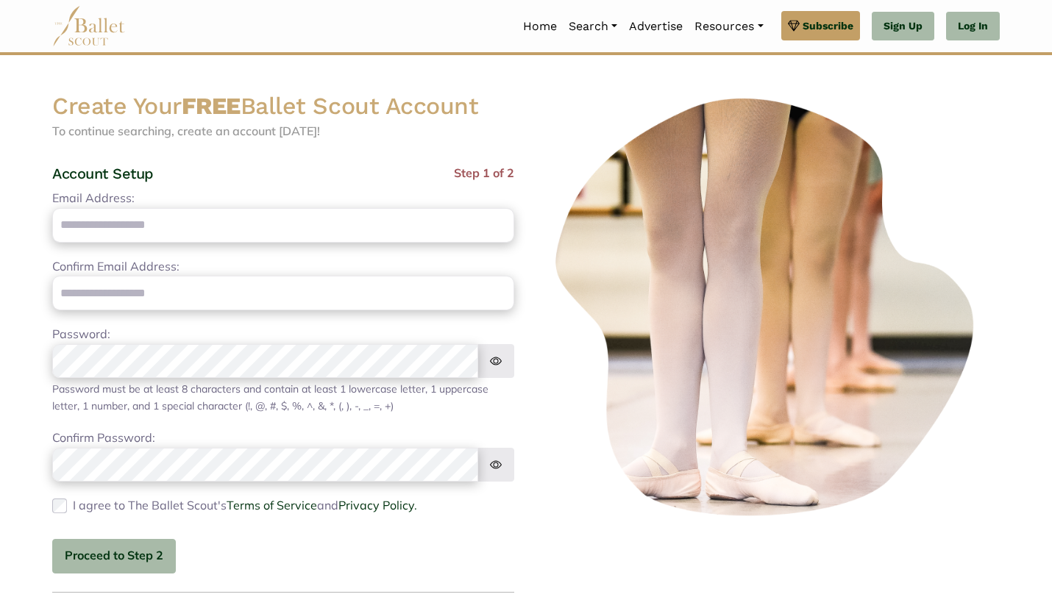
scroll to position [0, 0]
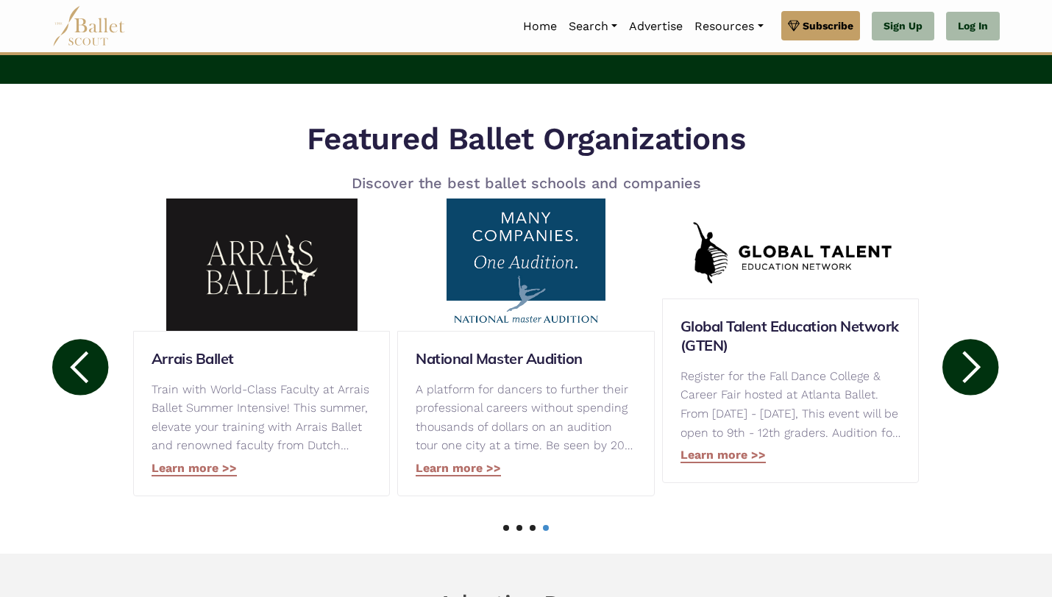
scroll to position [659, 0]
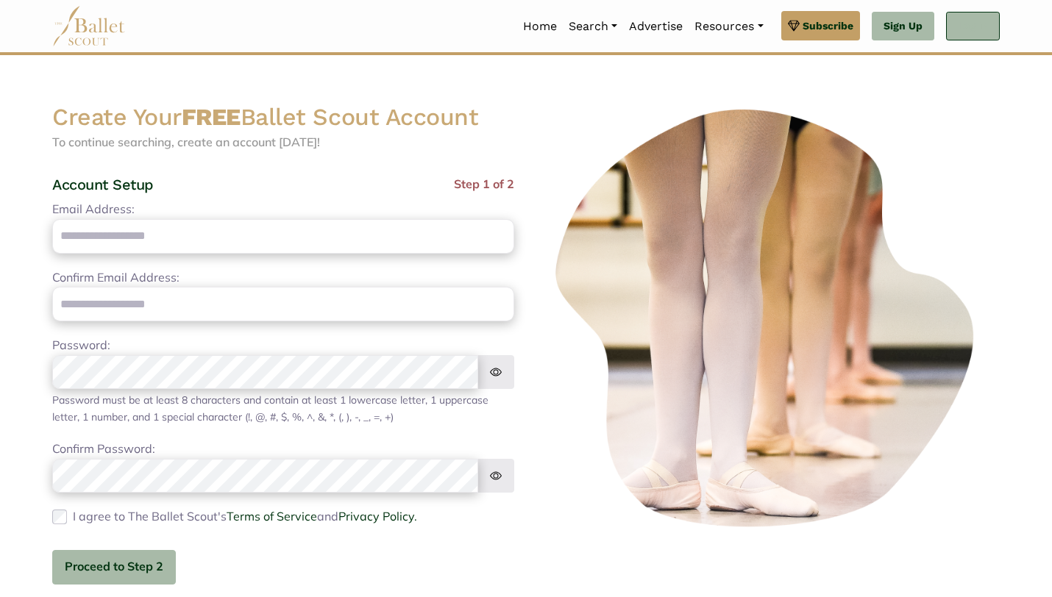
click at [960, 30] on link "Log In" at bounding box center [973, 26] width 54 height 29
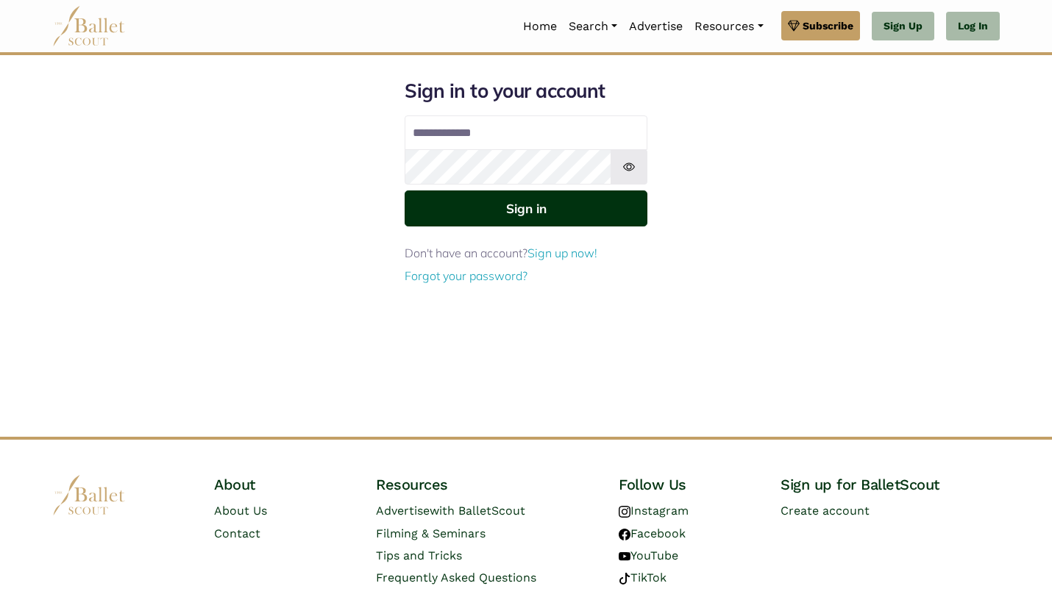
type input "**********"
click at [526, 221] on button "Sign in" at bounding box center [526, 209] width 243 height 36
